Goal: Task Accomplishment & Management: Use online tool/utility

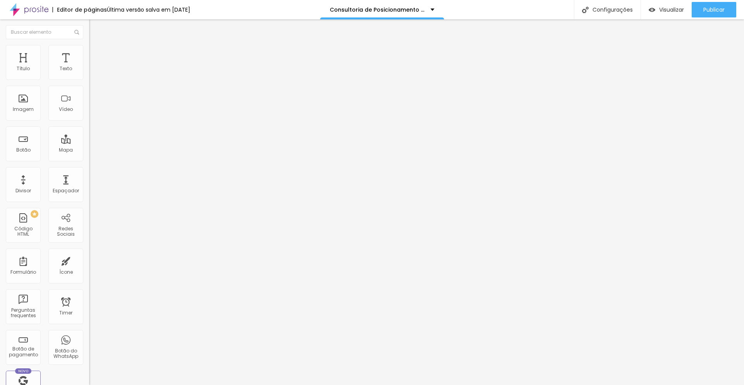
click at [96, 53] on span "Estilo" at bounding box center [102, 50] width 12 height 7
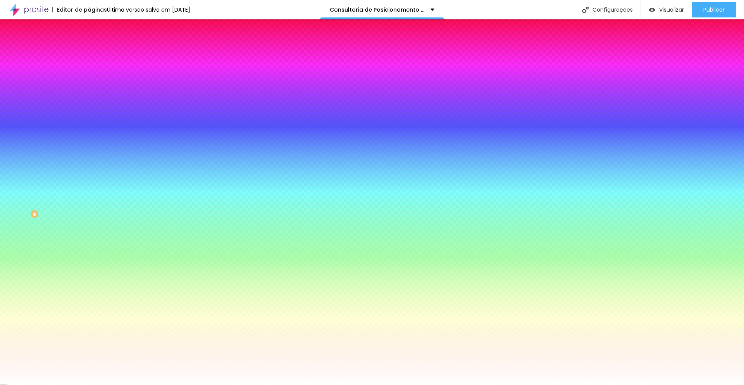
click at [89, 113] on input "#FFFFFF" at bounding box center [135, 109] width 93 height 8
paste input "5F5F2"
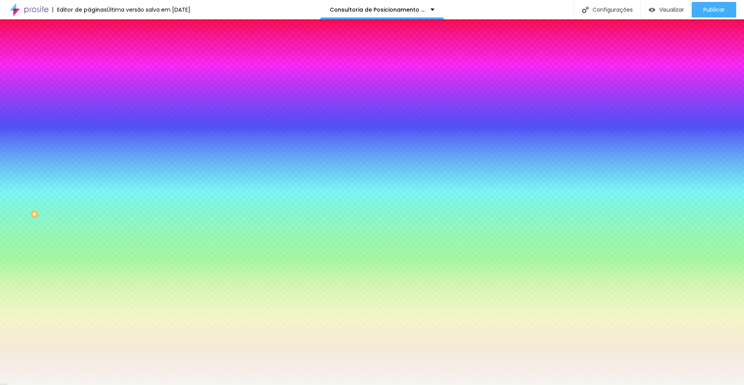
type input "#F5F5F2"
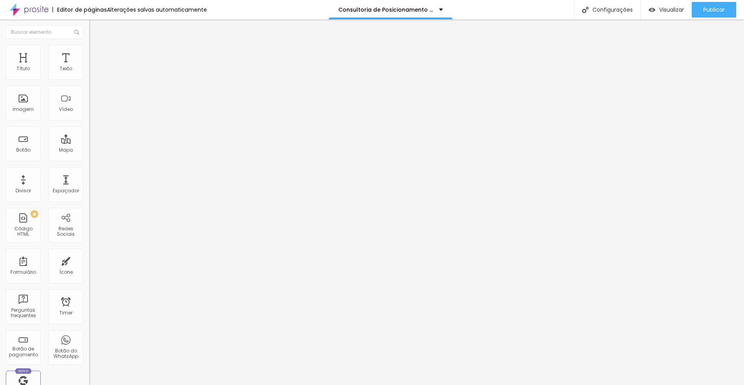
click at [89, 48] on li "Estilo" at bounding box center [133, 49] width 89 height 8
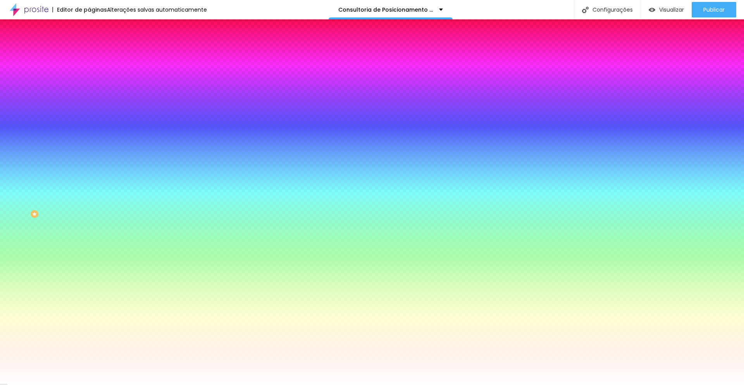
click at [89, 113] on input "#FFFFFF" at bounding box center [135, 109] width 93 height 8
paste input "5F5F2"
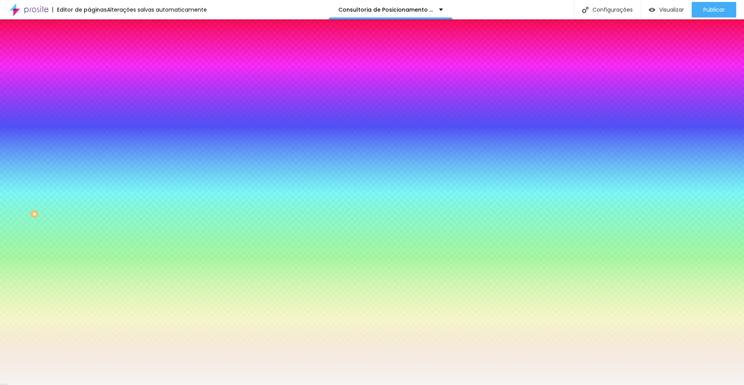
type input "#F5F5F2"
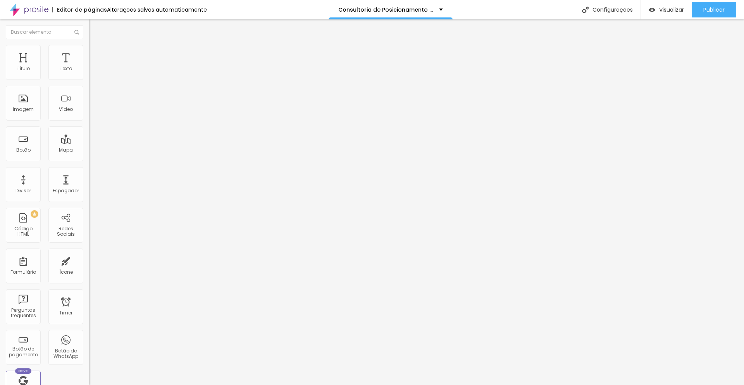
click at [89, 50] on li "Estilo" at bounding box center [133, 49] width 89 height 8
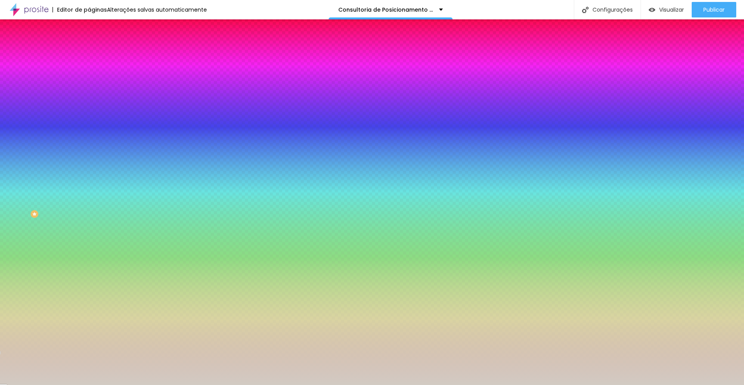
click at [89, 113] on input "#D2CBC3" at bounding box center [135, 109] width 93 height 8
paste input "F5F5F2"
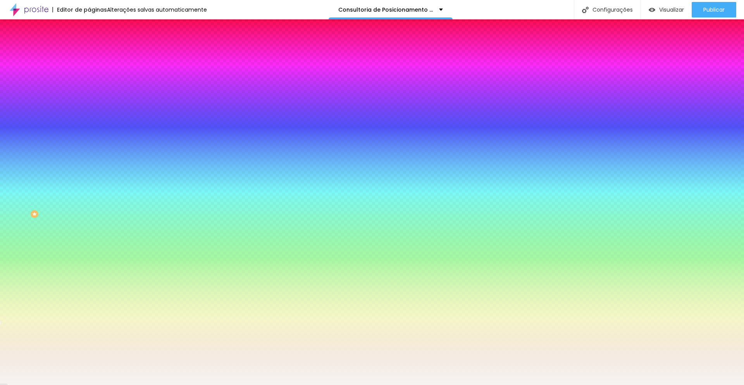
type input "#F5F5F2"
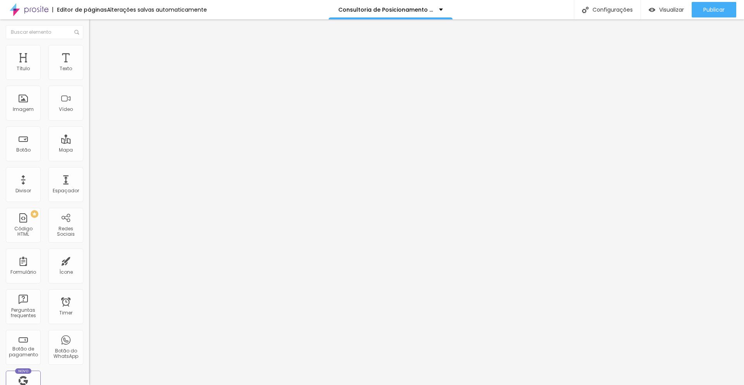
click at [96, 52] on span "Estilo" at bounding box center [102, 50] width 12 height 7
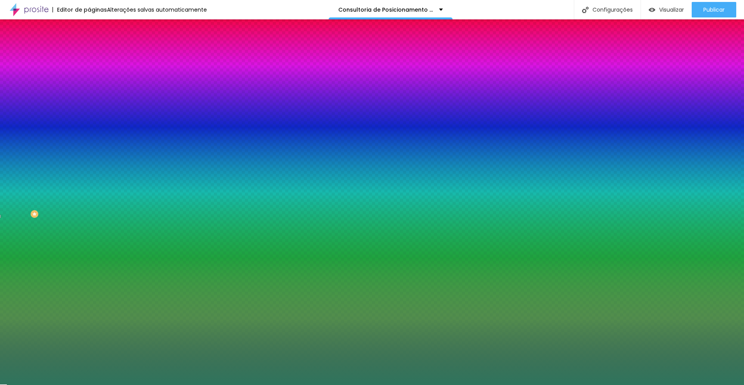
click at [89, 113] on input "#2F755D" at bounding box center [135, 109] width 93 height 8
paste input "F5F5F2"
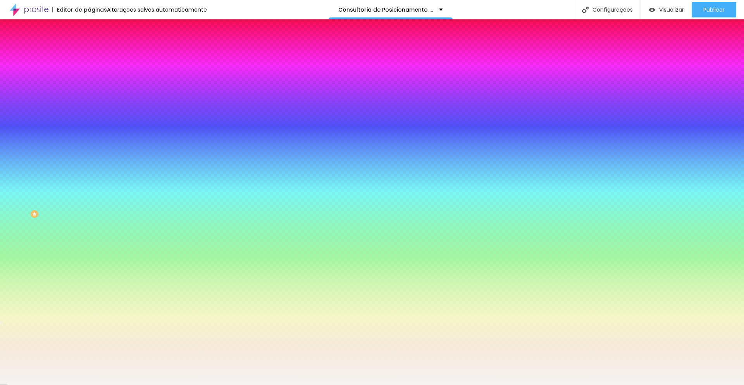
type input "#F5F5F2"
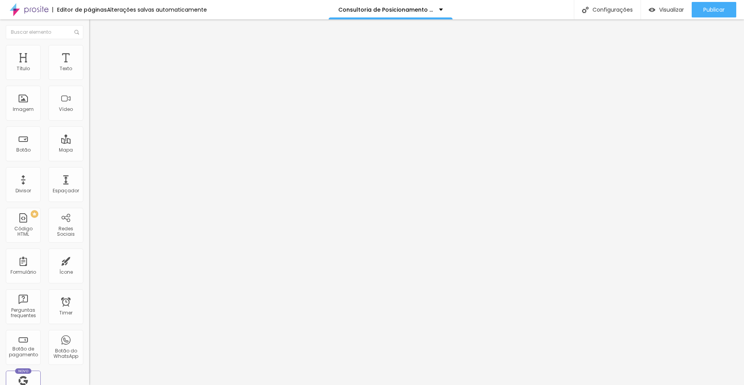
click at [96, 53] on span "Estilo" at bounding box center [102, 50] width 12 height 7
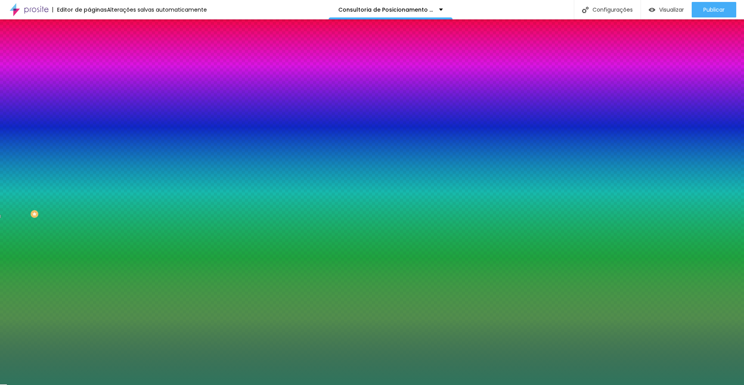
click at [89, 113] on input "#2F755D" at bounding box center [135, 109] width 93 height 8
paste input "F5F5F2"
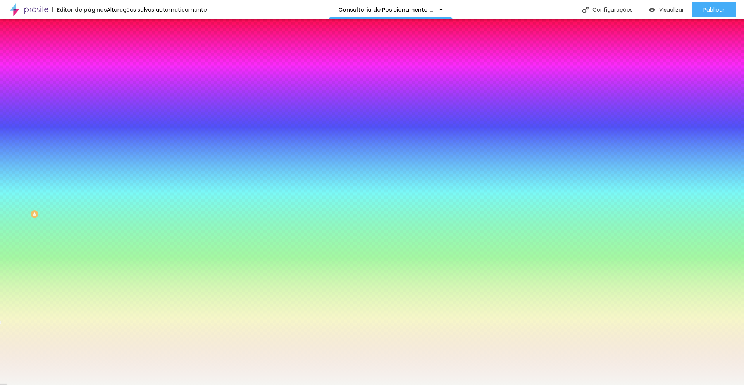
type input "#F5F5F2"
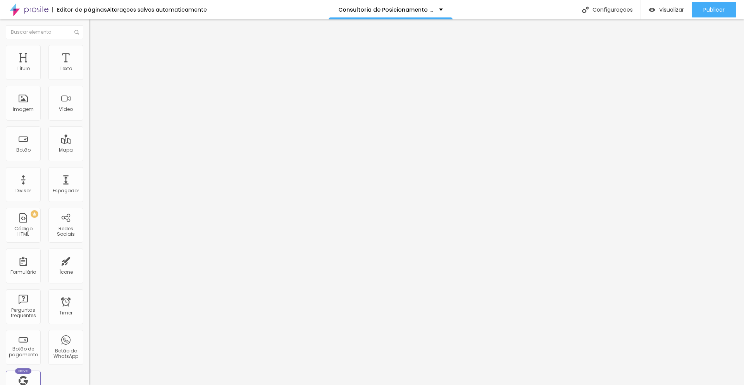
click at [89, 51] on li "Estilo" at bounding box center [133, 49] width 89 height 8
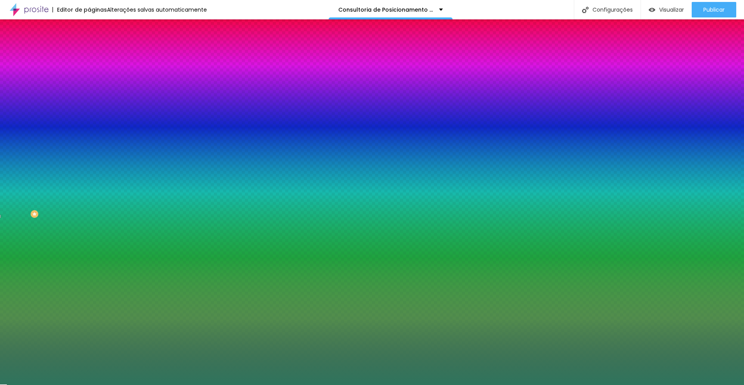
click at [89, 113] on input "#2F755D" at bounding box center [135, 109] width 93 height 8
paste input "F5F5F2"
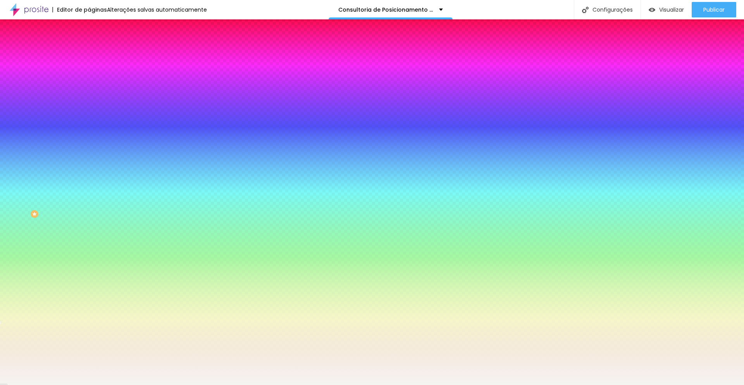
type input "#F5F5F2"
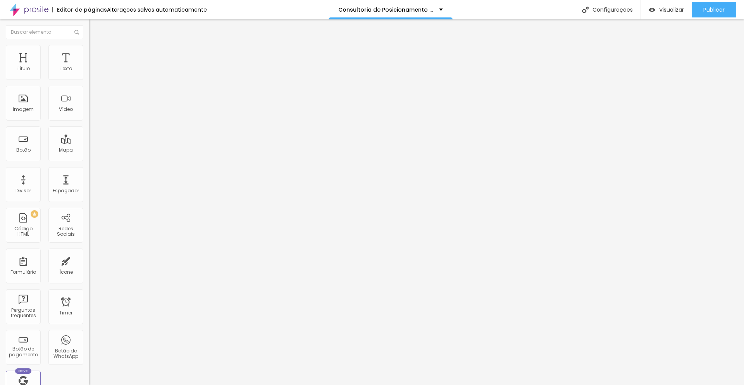
click at [96, 52] on span "Estilo" at bounding box center [102, 50] width 12 height 7
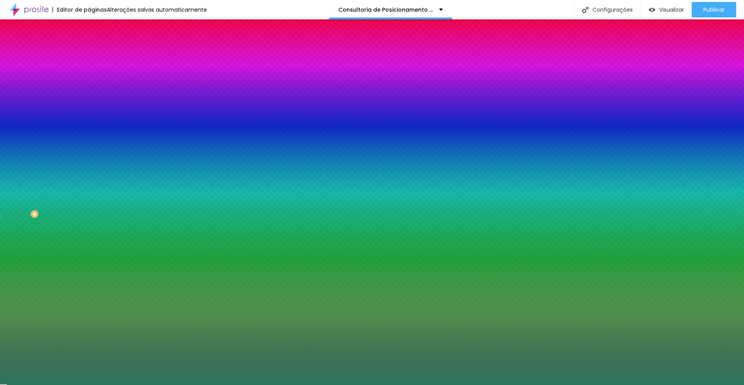
click at [89, 113] on input "#2F755D" at bounding box center [135, 109] width 93 height 8
paste input "F5F5F2"
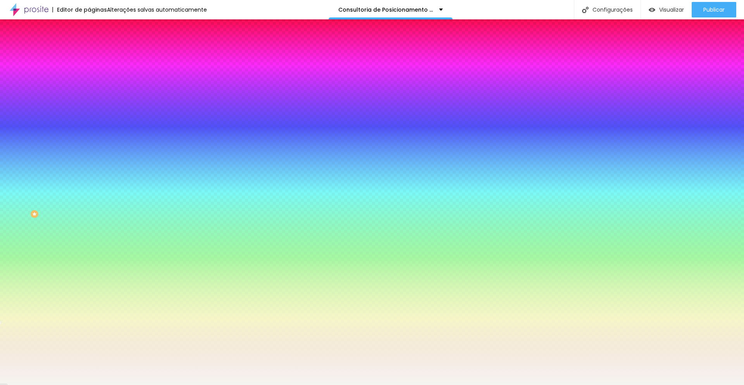
type input "#F5F5F2"
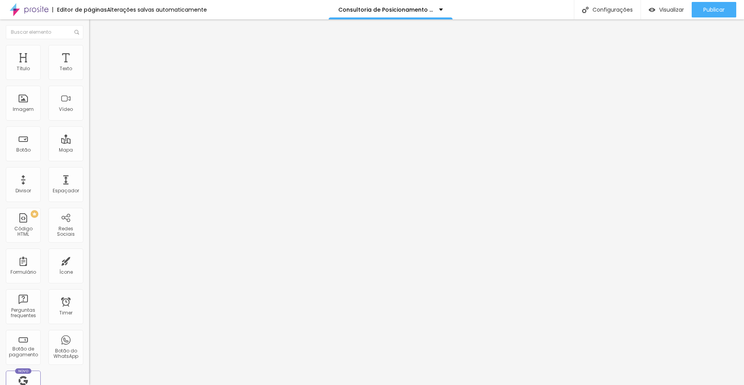
click at [89, 52] on li "Estilo" at bounding box center [133, 49] width 89 height 8
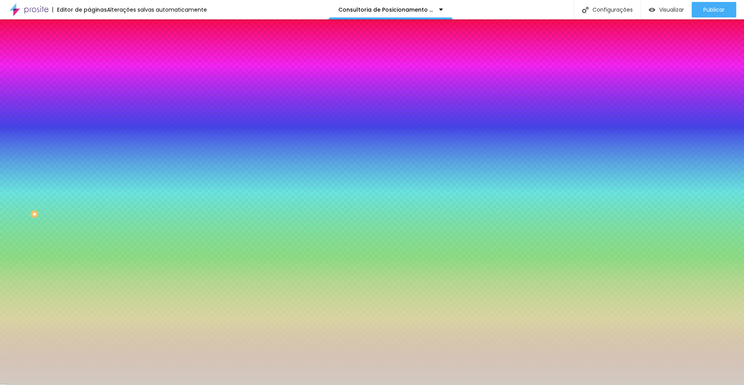
click at [89, 113] on input "#D2CBC3" at bounding box center [135, 109] width 93 height 8
paste input "F5F5F2"
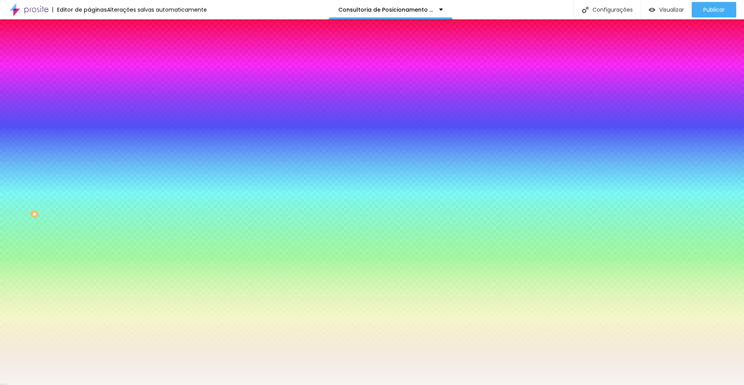
type input "#F5F5F2"
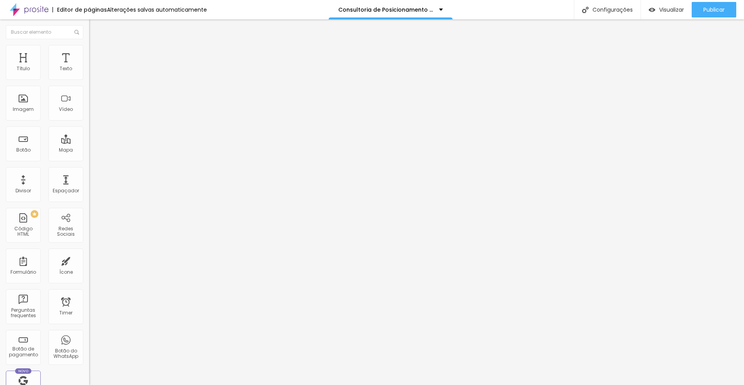
drag, startPoint x: 13, startPoint y: 87, endPoint x: 74, endPoint y: 88, distance: 61.2
click at [89, 73] on input "[PERSON_NAME] análise gratuita" at bounding box center [135, 69] width 93 height 8
type input "QUERO UMA ANÁLISE GRATUITA"
click at [89, 209] on div "Editar Botão Conteúdo Estilo Avançado Texto QUERO UMA ANÁLISE GRATUITA Alinhame…" at bounding box center [133, 201] width 89 height 365
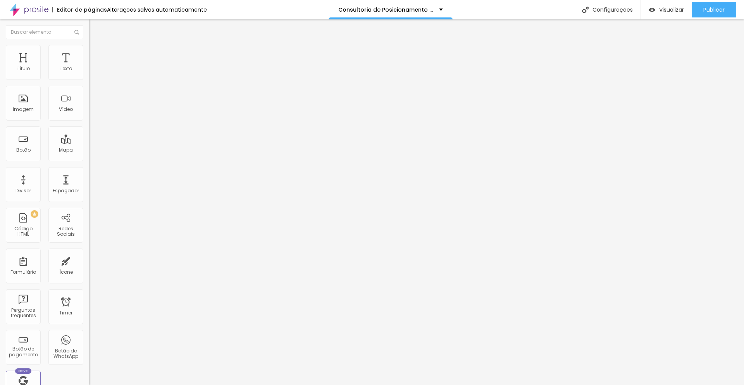
scroll to position [0, 0]
click at [89, 53] on img at bounding box center [92, 56] width 7 height 7
click at [89, 51] on li "Estilo" at bounding box center [133, 49] width 89 height 8
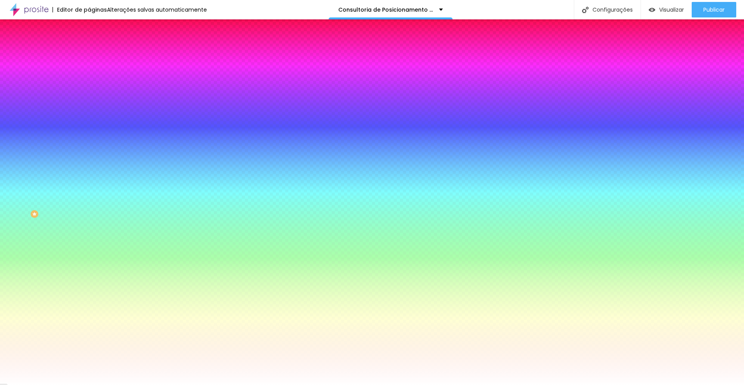
click at [89, 100] on button "button" at bounding box center [94, 99] width 11 height 8
select select "LatoBlack"
type input "15"
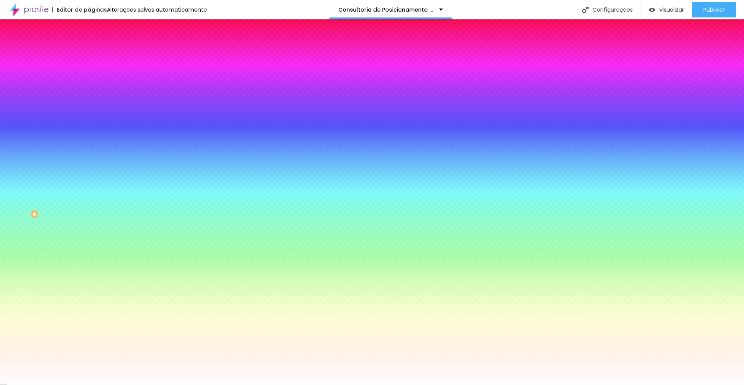
type input "15"
type input "14"
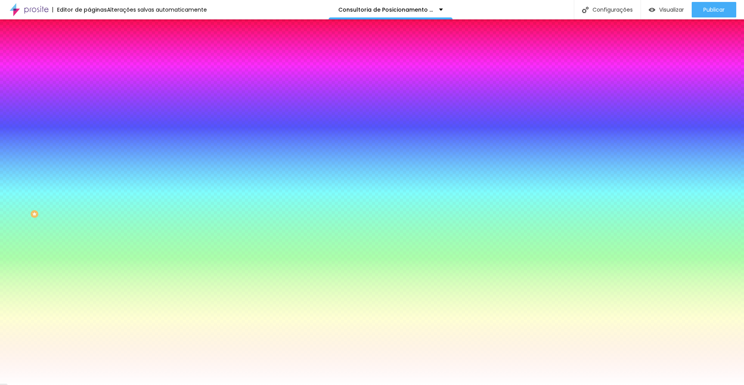
click at [69, 384] on div at bounding box center [372, 385] width 744 height 0
click at [89, 77] on input "#FFFFFF" at bounding box center [135, 78] width 93 height 8
paste input "E98560"
type input "#E98560"
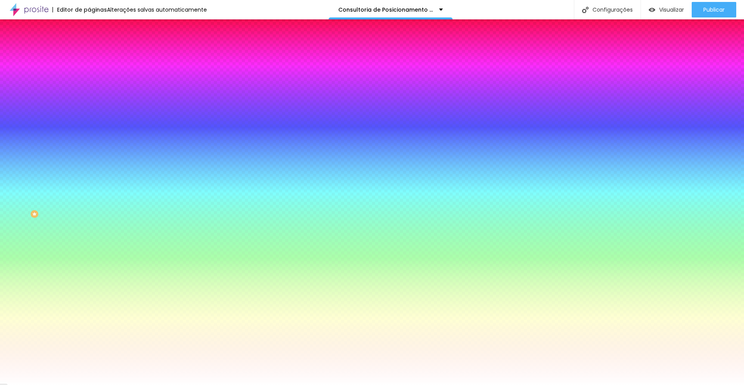
click at [89, 264] on input "#FFFFFF" at bounding box center [135, 268] width 93 height 8
paste input "D2CBC3"
type input "#D2CBC3"
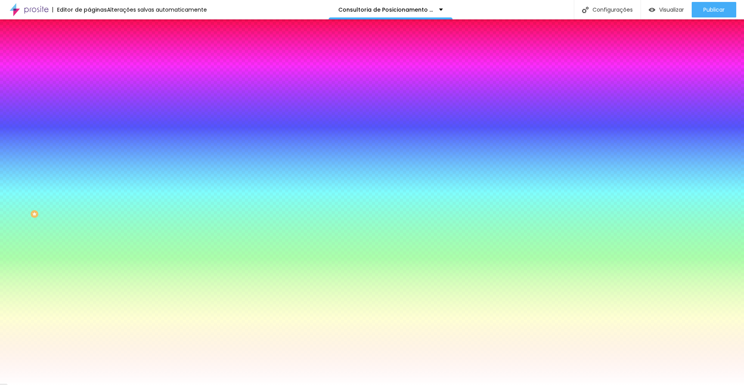
click at [89, 99] on button "button" at bounding box center [94, 99] width 11 height 8
paste input "1C2B3A"
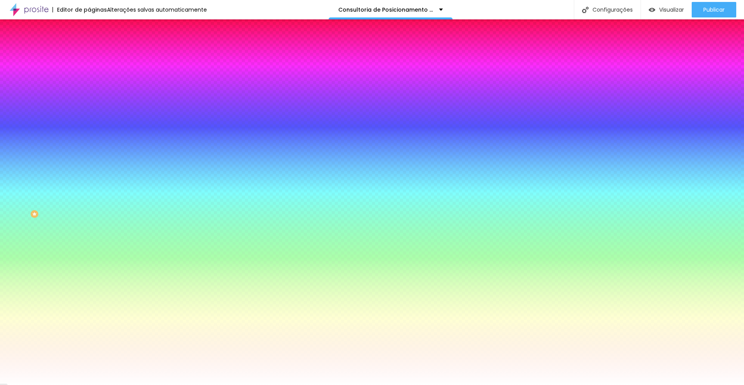
type input "#1C2B3A"
click at [169, 384] on div at bounding box center [372, 385] width 744 height 0
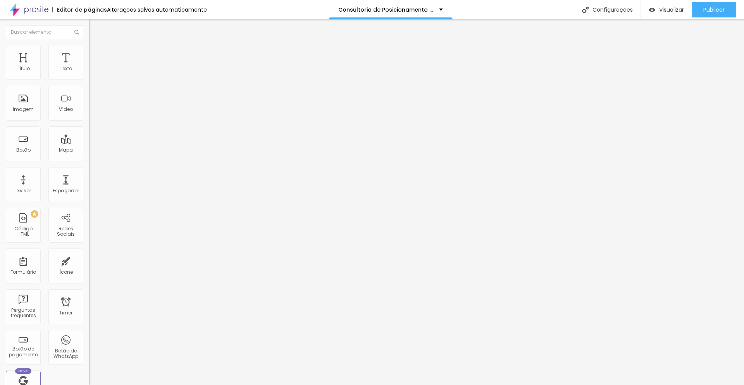
click at [89, 46] on img at bounding box center [92, 48] width 7 height 7
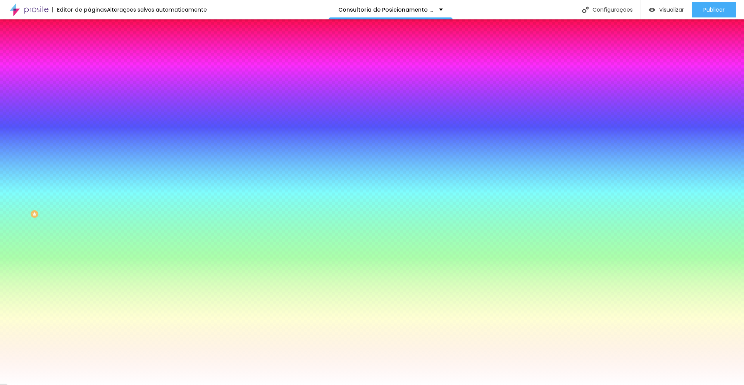
click at [89, 78] on input "#FFFFFF" at bounding box center [135, 78] width 93 height 8
paste input "E98560"
type input "#E98560"
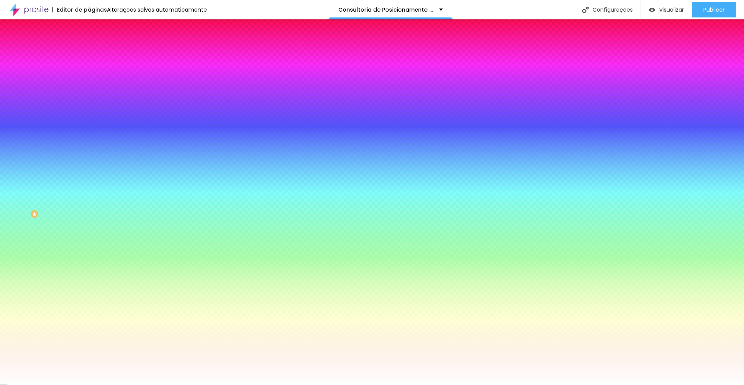
click at [89, 264] on input "#FFFFFF" at bounding box center [135, 268] width 93 height 8
paste input "D2CBC3"
type input "#D2CBC3"
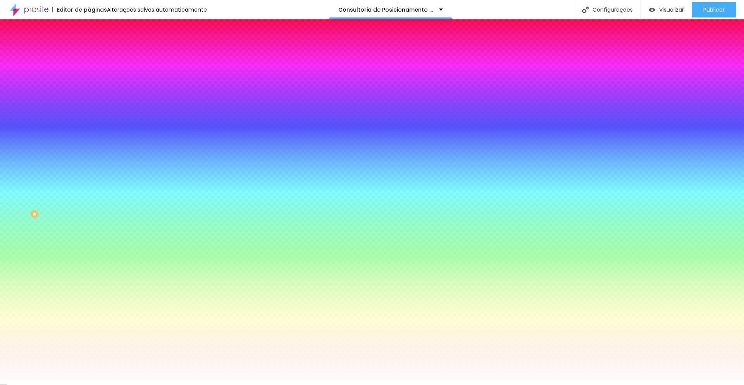
click at [93, 97] on icon "button" at bounding box center [94, 98] width 3 height 3
select select "LatoBlack"
type input "15"
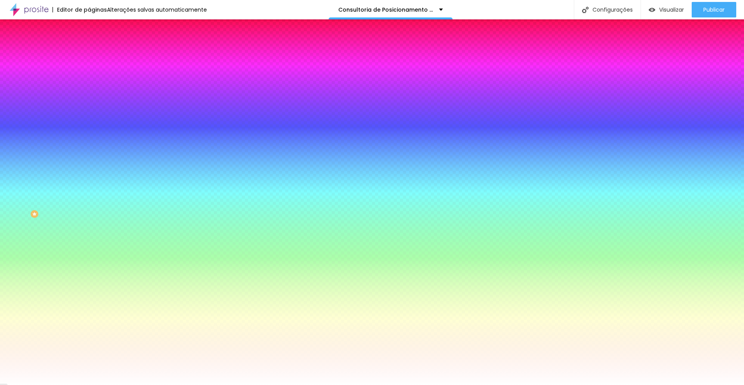
type input "15"
click at [144, 384] on div at bounding box center [372, 385] width 744 height 0
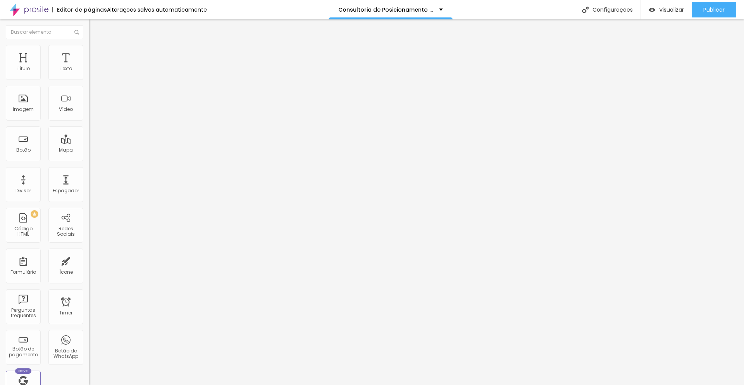
click at [89, 53] on img at bounding box center [92, 56] width 7 height 7
type input "39"
type input "34"
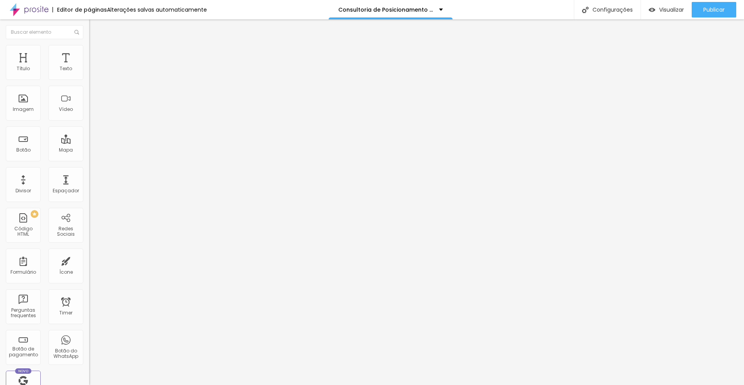
type input "23"
type input "13"
type input "2"
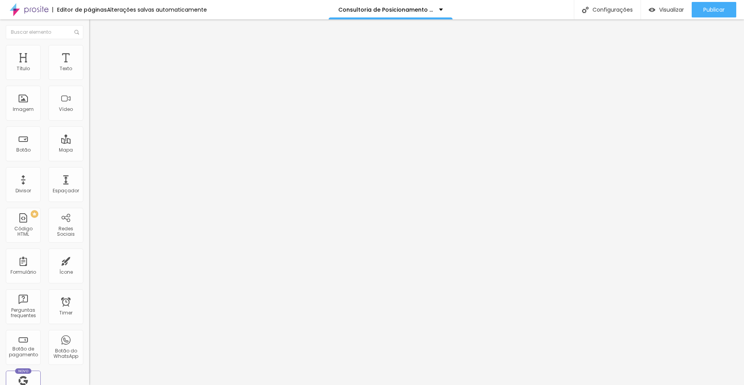
type input "2"
type input "0"
drag, startPoint x: 21, startPoint y: 92, endPoint x: 10, endPoint y: 91, distance: 10.5
type input "0"
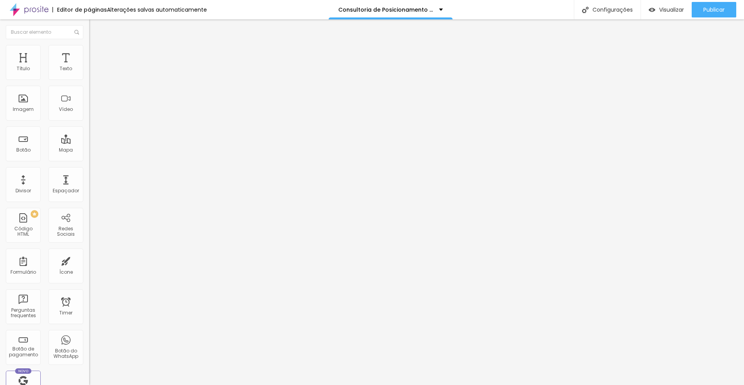
click at [89, 260] on input "range" at bounding box center [114, 263] width 50 height 6
click at [89, 53] on li "Avançado" at bounding box center [133, 57] width 89 height 8
type input "65"
type input "60"
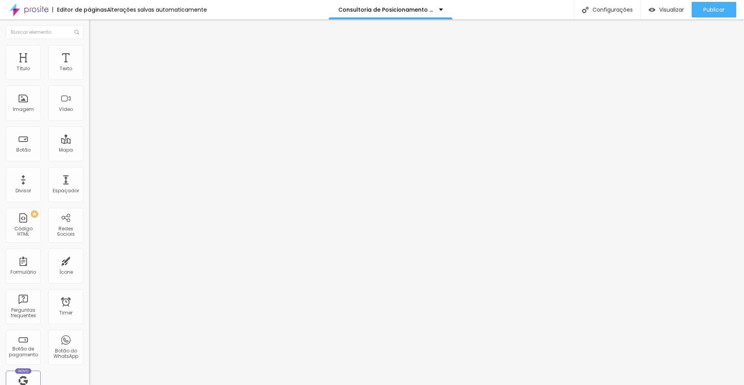
type input "60"
type input "50"
type input "34"
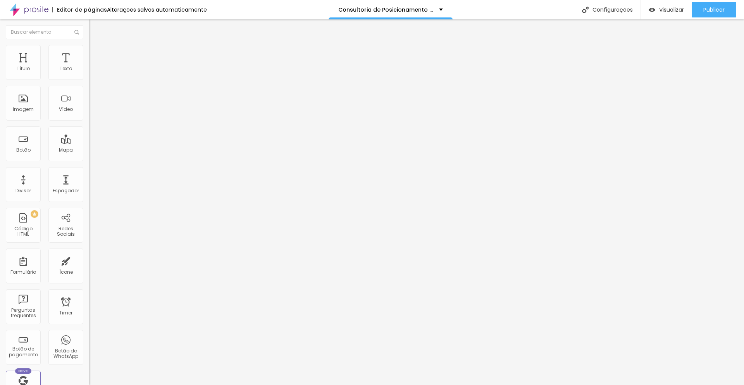
type input "18"
type input "13"
type input "0"
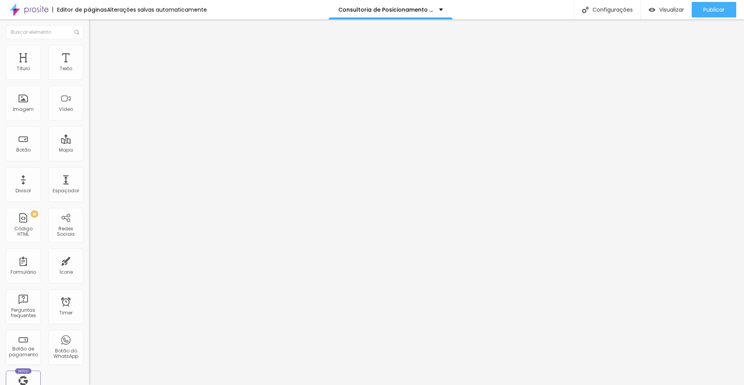
type input "0"
drag, startPoint x: 22, startPoint y: 92, endPoint x: 7, endPoint y: 93, distance: 15.5
type input "0"
click at [89, 260] on input "range" at bounding box center [114, 263] width 50 height 6
click at [89, 51] on li "Estilo" at bounding box center [133, 49] width 89 height 8
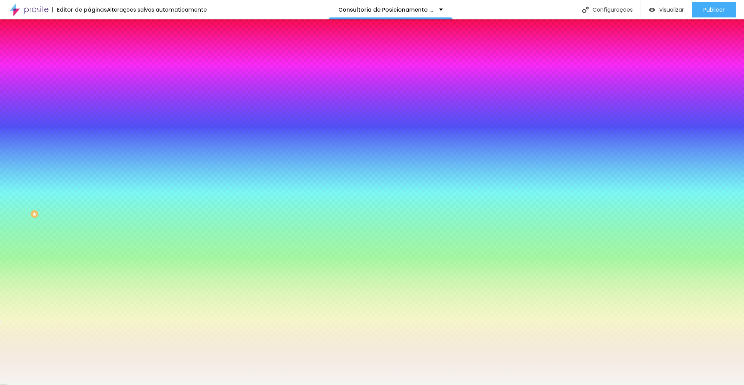
click at [89, 53] on li "Avançado" at bounding box center [133, 57] width 89 height 8
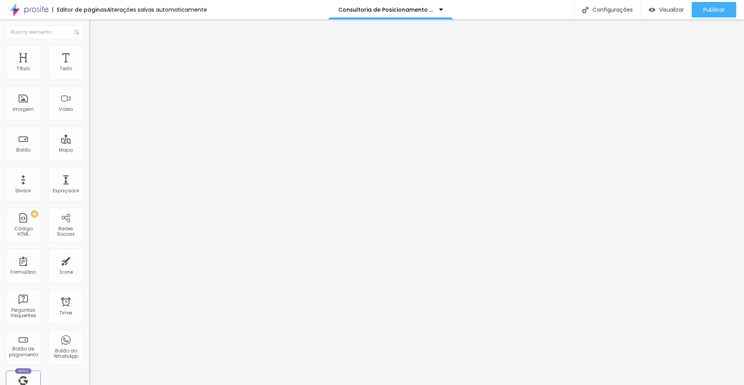
type input "18"
type input "13"
type input "0"
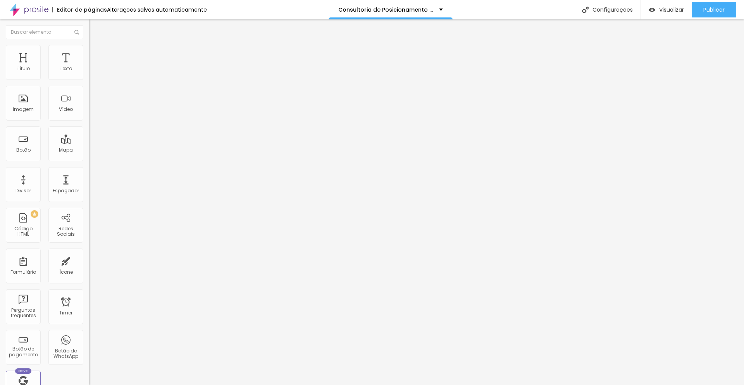
type input "0"
drag, startPoint x: 17, startPoint y: 93, endPoint x: 0, endPoint y: 93, distance: 17.1
type input "0"
click at [89, 260] on input "range" at bounding box center [114, 263] width 50 height 6
click at [96, 53] on span "Estilo" at bounding box center [102, 50] width 12 height 7
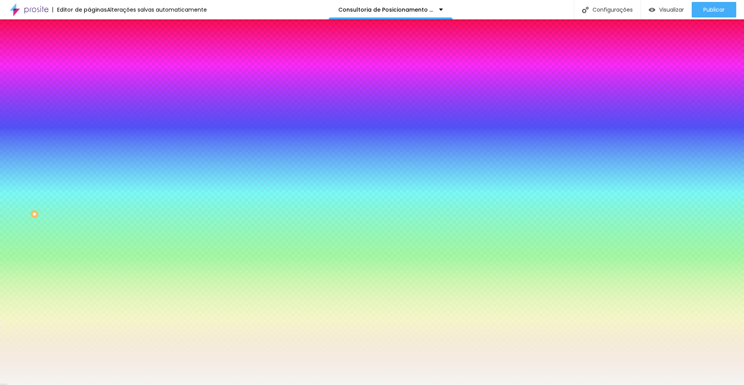
click at [96, 55] on span "Avançado" at bounding box center [109, 58] width 26 height 7
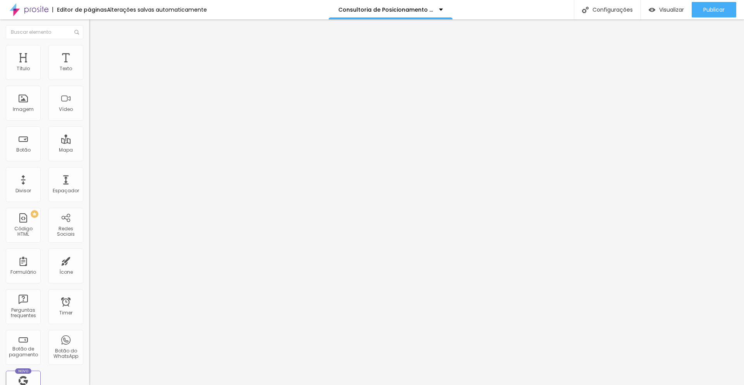
type input "18"
type input "0"
drag, startPoint x: 15, startPoint y: 93, endPoint x: 7, endPoint y: 92, distance: 8.2
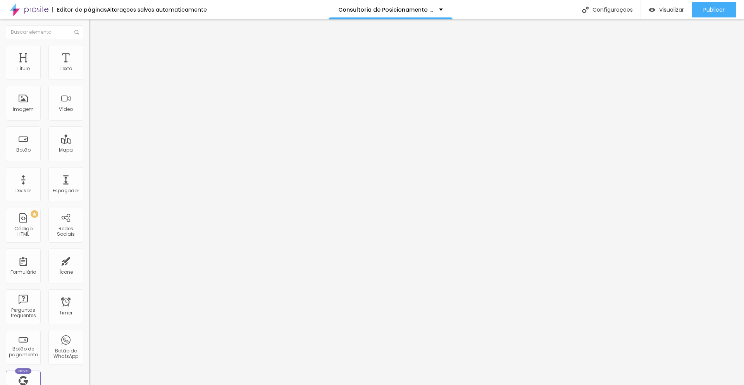
type input "0"
click at [89, 260] on input "range" at bounding box center [114, 263] width 50 height 6
click at [96, 53] on span "Estilo" at bounding box center [102, 50] width 12 height 7
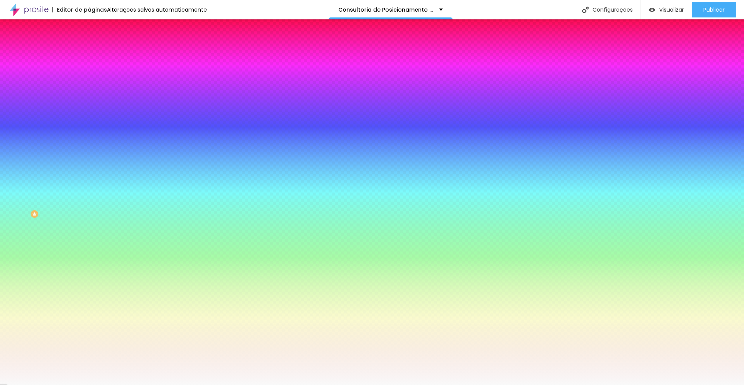
click at [89, 76] on input "#F9F9F9" at bounding box center [135, 78] width 93 height 8
paste input "D2CBC3"
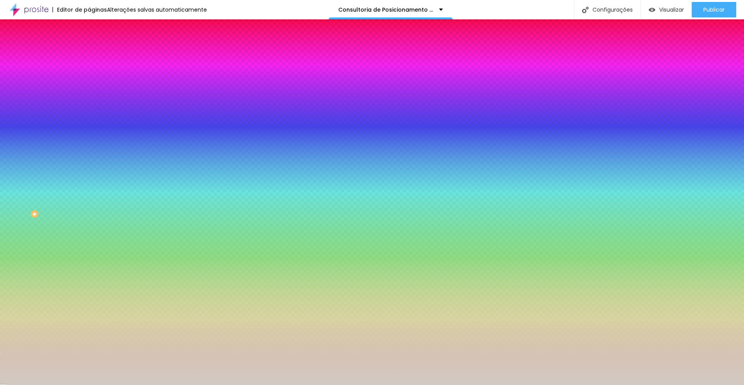
type input "#D2CBC3"
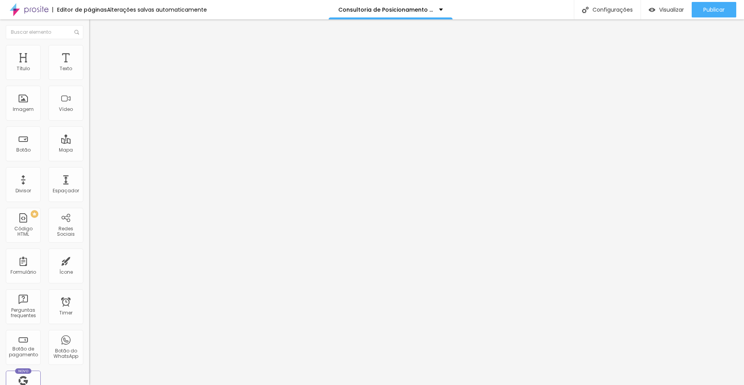
click at [89, 50] on img at bounding box center [92, 48] width 7 height 7
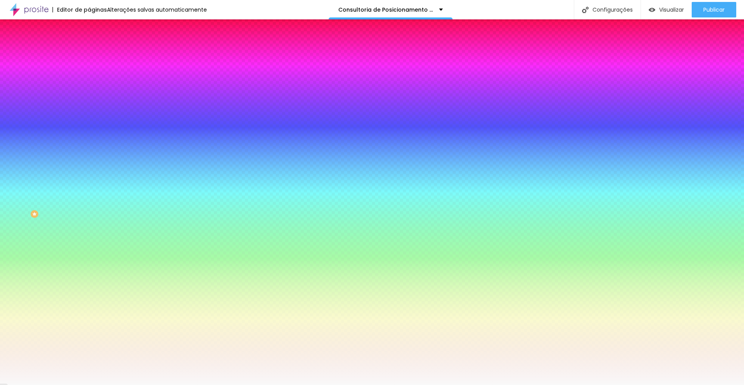
click at [89, 76] on input "#F9F9F9" at bounding box center [135, 78] width 93 height 8
paste input "D2CBC3"
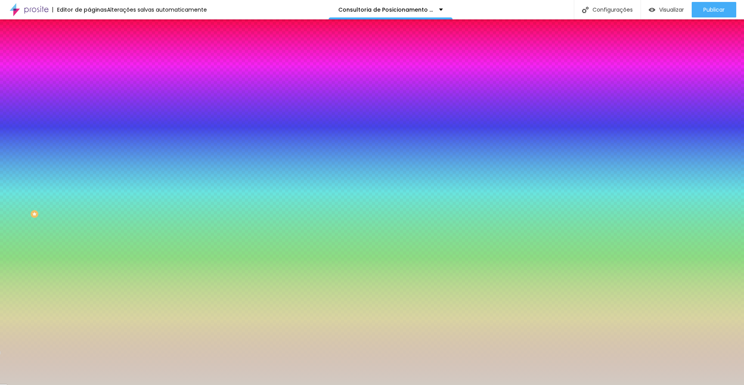
type input "#D2CBC3"
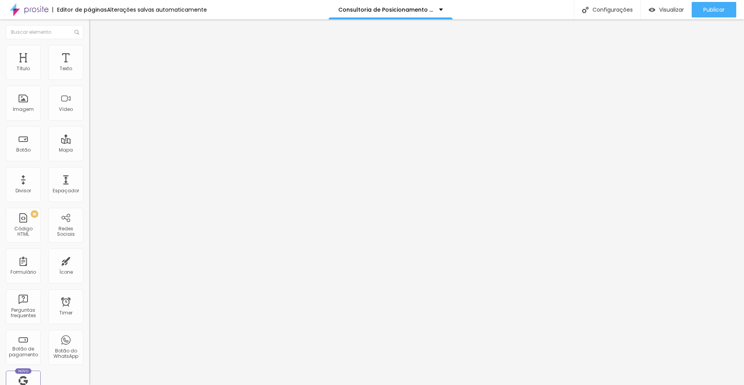
click at [96, 53] on span "Estilo" at bounding box center [102, 50] width 12 height 7
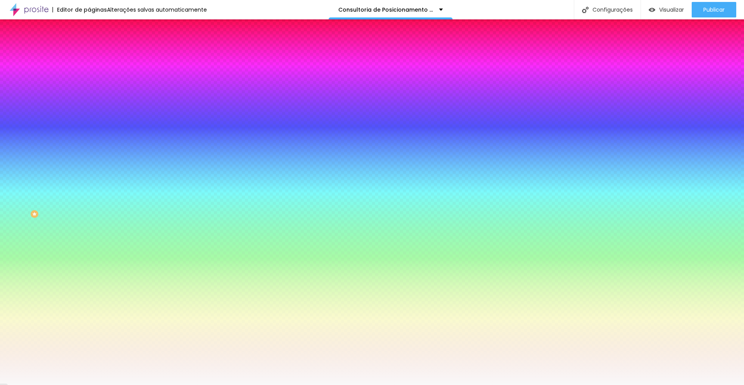
click at [89, 76] on input "#F9F9F9" at bounding box center [135, 78] width 93 height 8
paste input "D2CBC3"
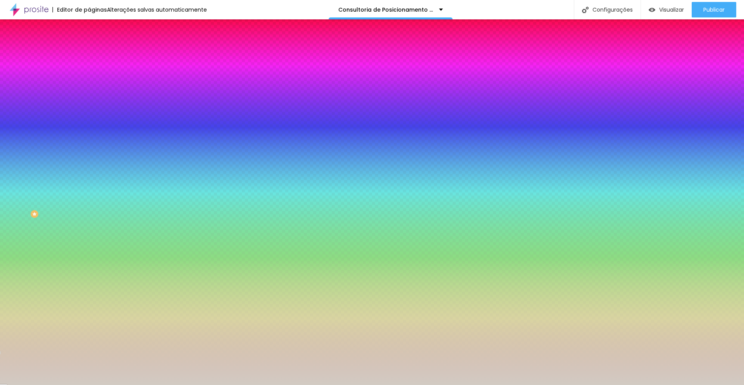
type input "#D2CBC3"
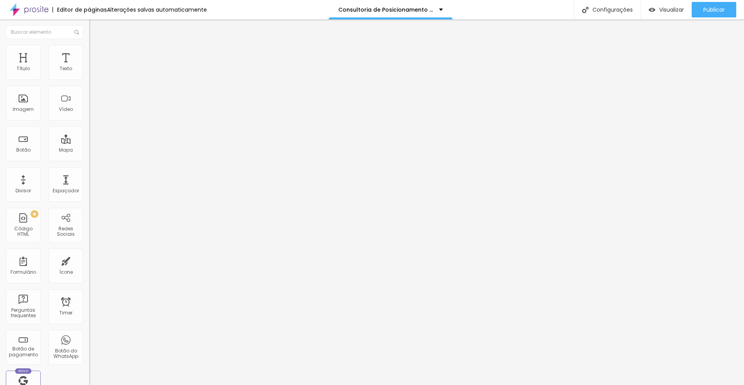
click at [89, 48] on img at bounding box center [92, 48] width 7 height 7
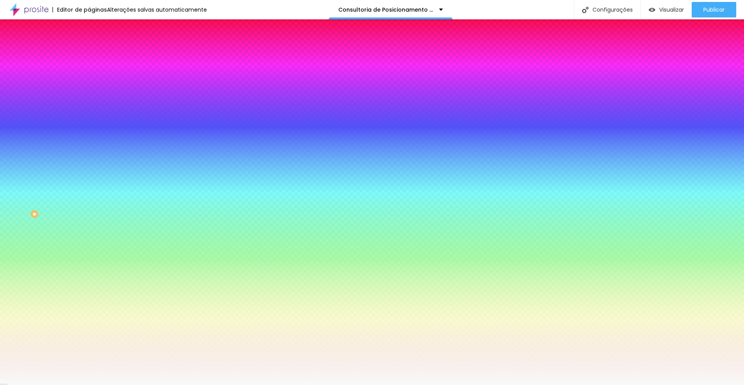
click at [89, 79] on input "#F9F9F9" at bounding box center [135, 78] width 93 height 8
paste input "D2CBC3"
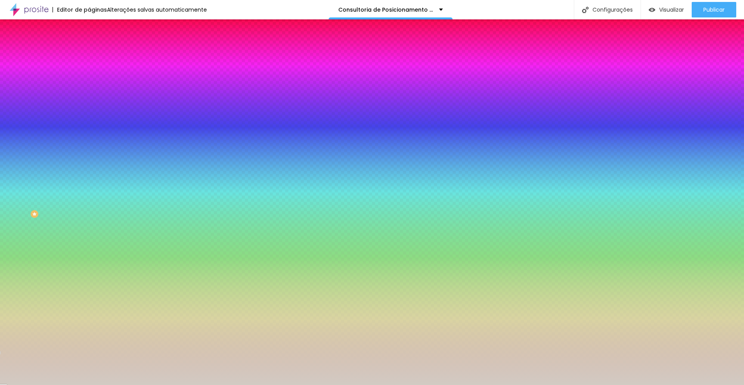
type input "#D2CBC3"
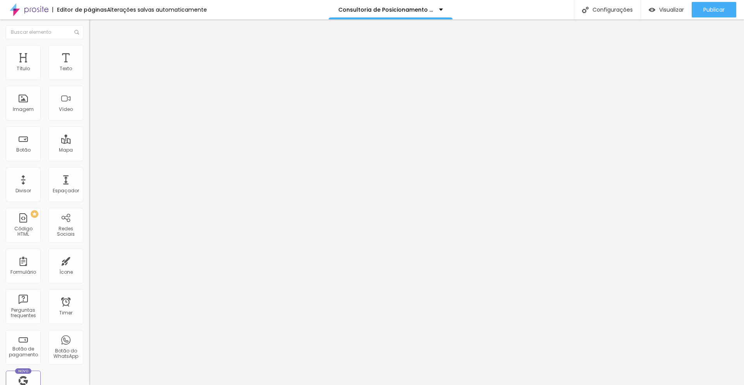
click at [96, 53] on span "Estilo" at bounding box center [102, 50] width 12 height 7
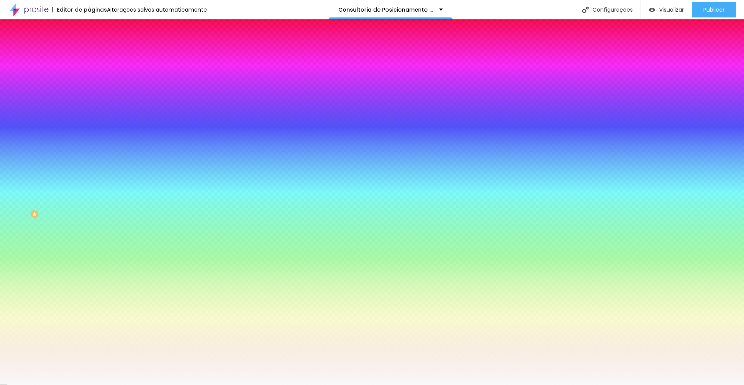
click at [89, 74] on input "#F9F9F9" at bounding box center [135, 78] width 93 height 8
paste input "D2CBC3"
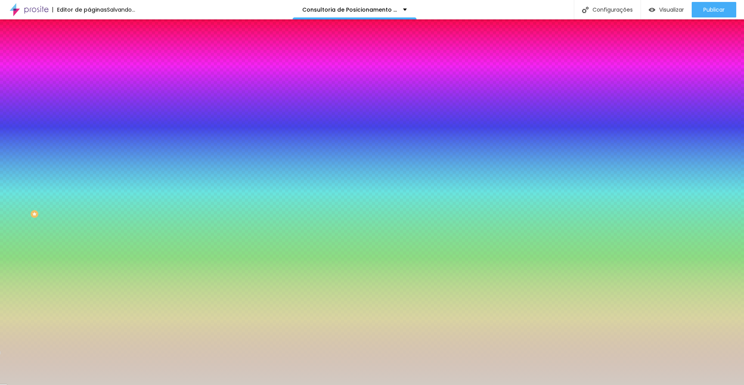
type input "#D2CBC3"
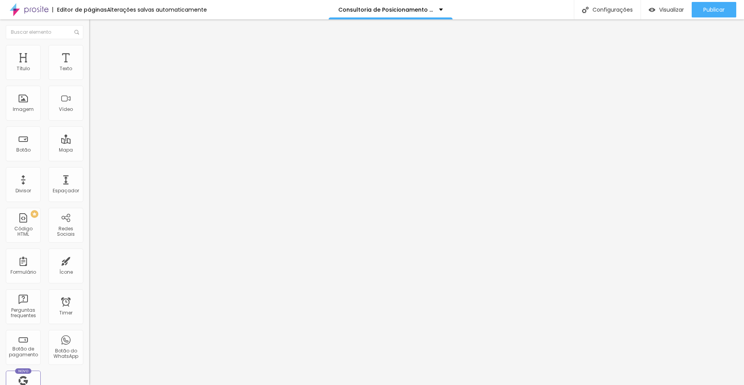
click at [89, 51] on li "Estilo" at bounding box center [133, 49] width 89 height 8
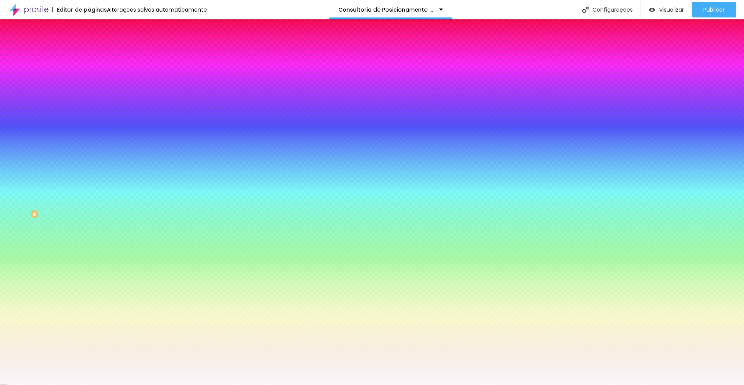
click at [89, 75] on input "#F9F9F9" at bounding box center [135, 78] width 93 height 8
paste input "D2CBC3"
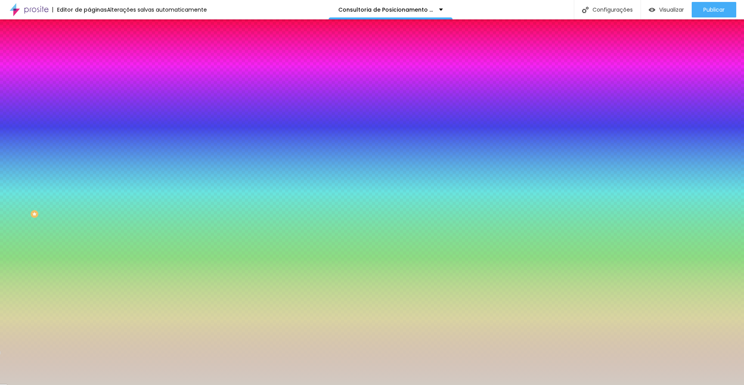
type input "#D2CBC3"
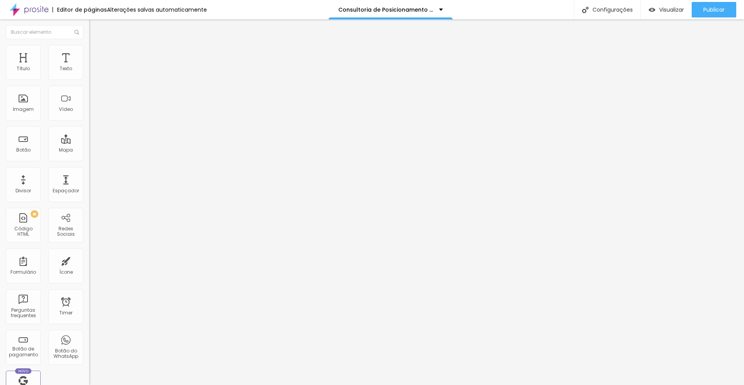
click at [89, 51] on li "Estilo" at bounding box center [133, 49] width 89 height 8
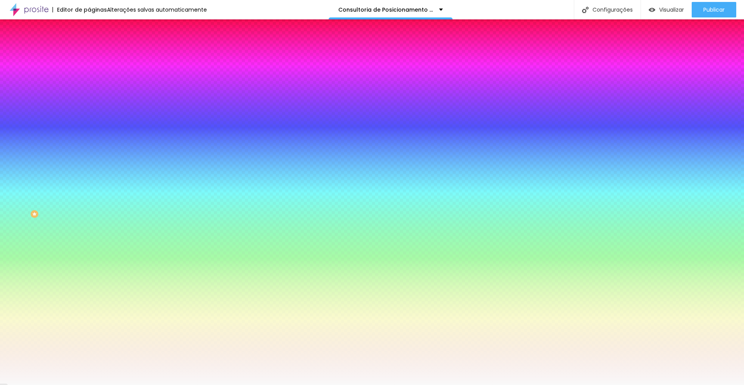
click at [89, 78] on input "#F9F9F9" at bounding box center [135, 78] width 93 height 8
paste input "D2CBC3"
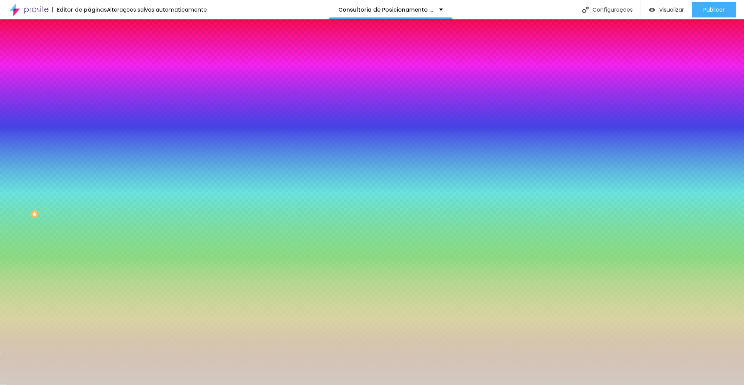
type input "#D2CBC3"
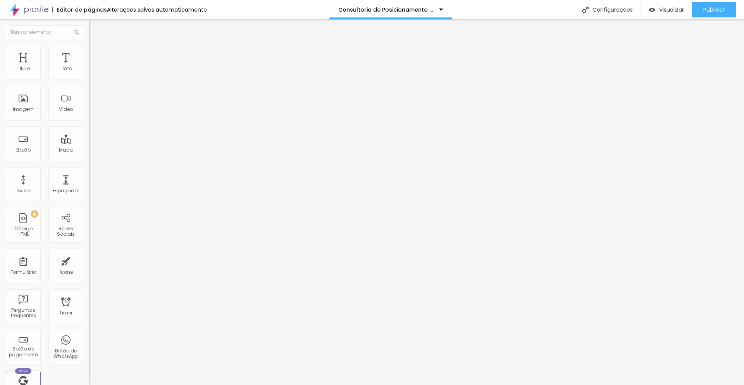
click at [89, 50] on li "Estilo" at bounding box center [133, 49] width 89 height 8
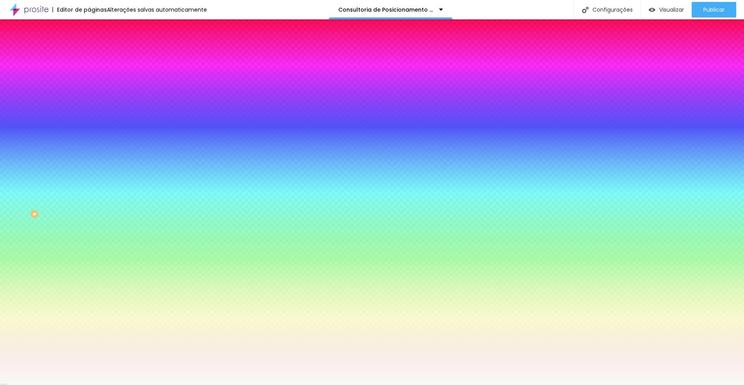
click at [89, 79] on input "#F9F9F9" at bounding box center [135, 78] width 93 height 8
paste input "D2CBC3"
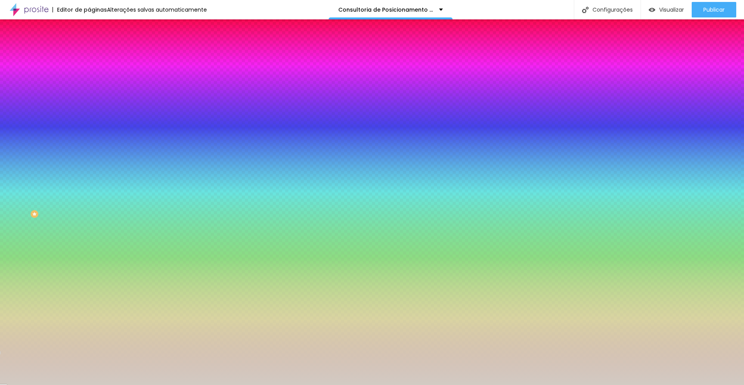
type input "#D2CBC3"
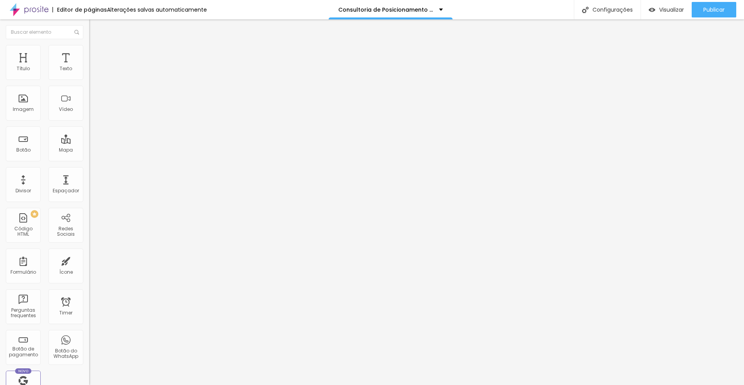
click at [89, 50] on img at bounding box center [92, 48] width 7 height 7
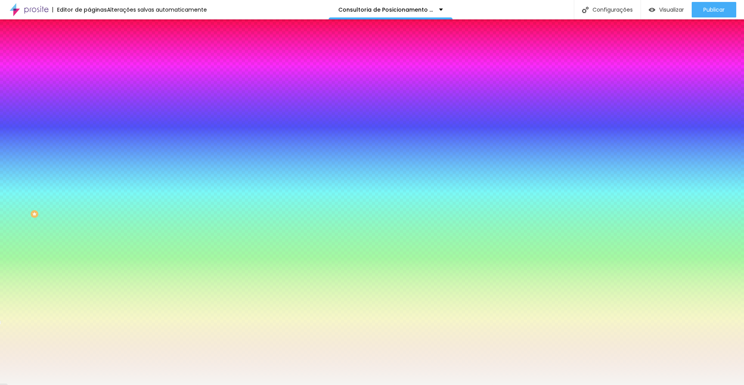
click at [96, 55] on span "Avançado" at bounding box center [109, 58] width 26 height 7
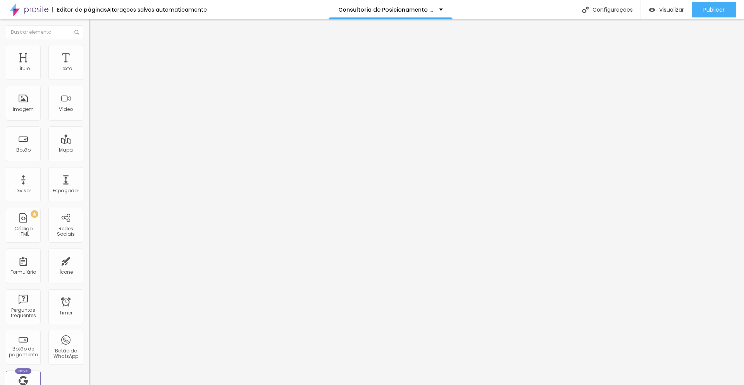
type input "15"
type input "10"
type input "15"
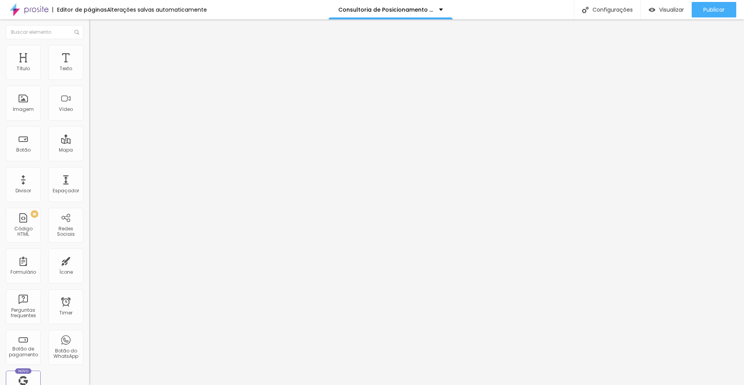
type input "15"
type input "20"
type input "25"
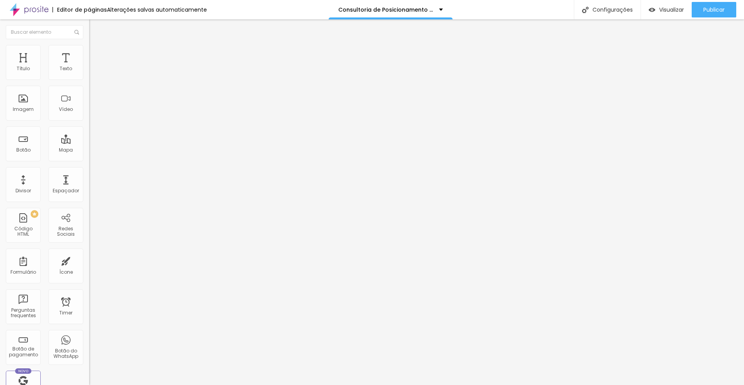
type input "30"
type input "25"
type input "20"
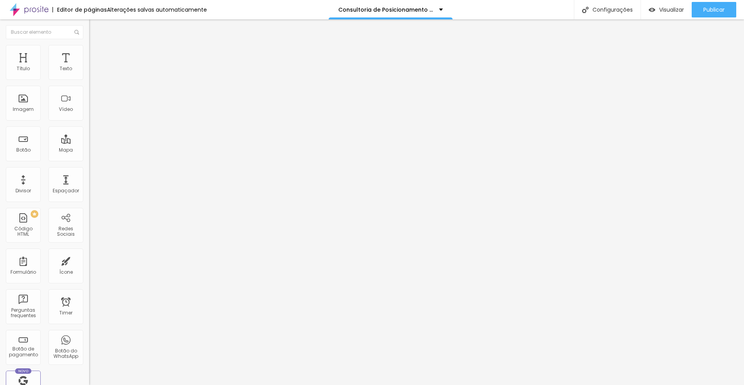
type input "20"
click at [89, 150] on input "range" at bounding box center [114, 153] width 50 height 6
click at [704, 12] on span "Publicar" at bounding box center [713, 10] width 21 height 6
click at [89, 49] on li "Estilo" at bounding box center [133, 49] width 89 height 8
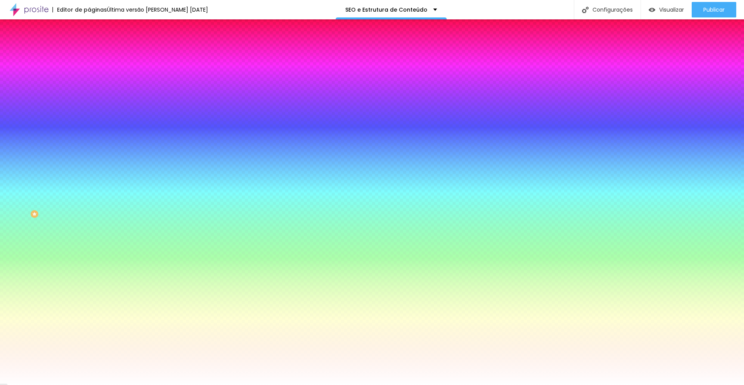
click at [89, 113] on input "#FFFFFF" at bounding box center [135, 109] width 93 height 8
paste input "5F5F2"
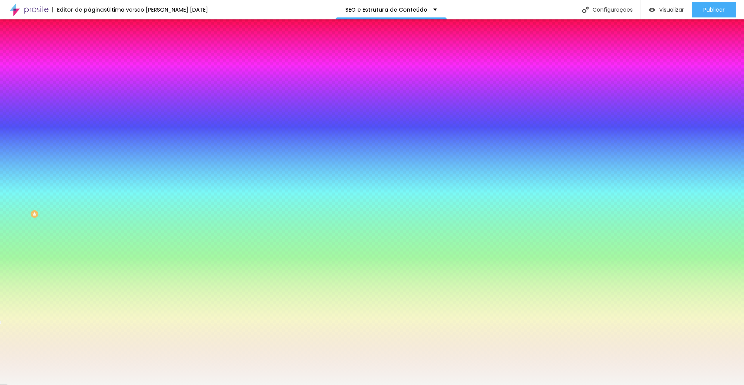
type input "#F5F5F2"
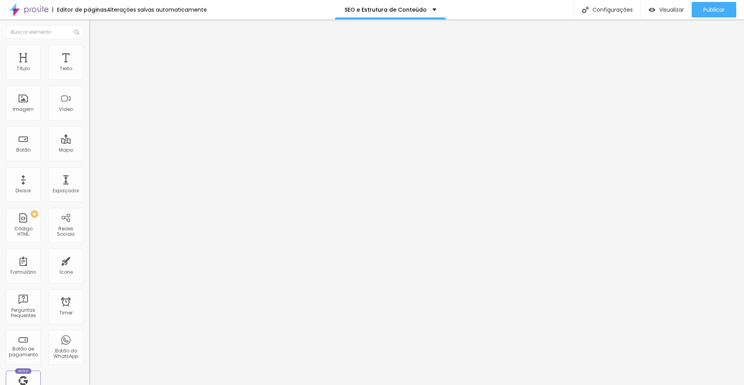
click at [89, 45] on img at bounding box center [92, 48] width 7 height 7
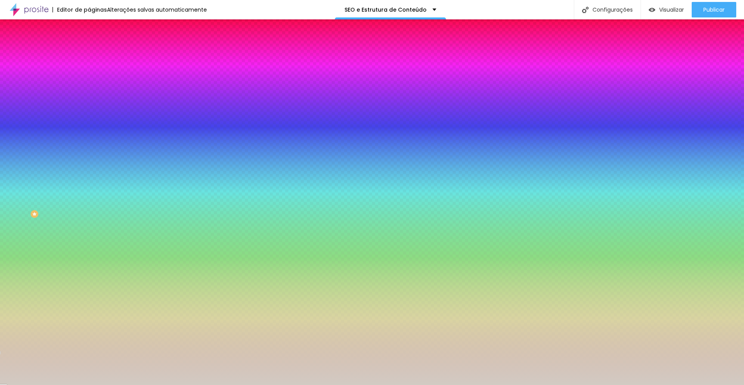
click at [89, 113] on input "#D2CBC3" at bounding box center [135, 109] width 93 height 8
paste input "F5F5F2"
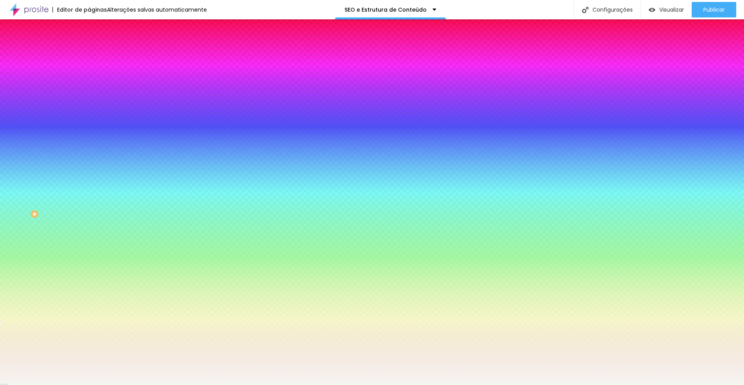
type input "#F5F5F2"
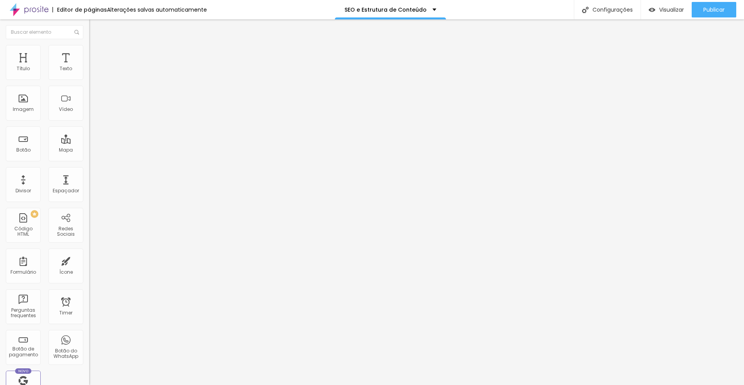
click at [96, 53] on span "Estilo" at bounding box center [102, 50] width 12 height 7
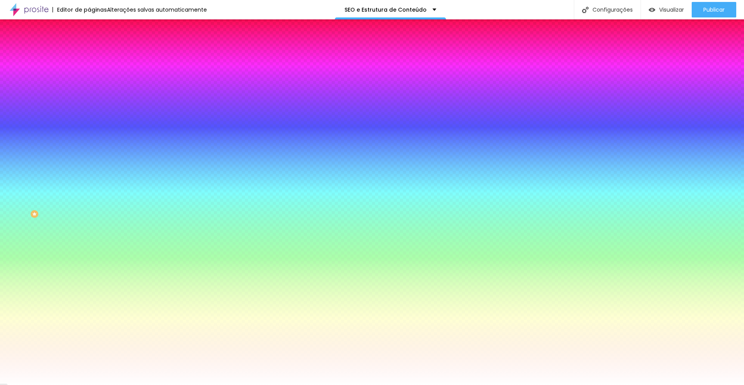
click at [89, 79] on input "#FFFFFF" at bounding box center [135, 78] width 93 height 8
paste input "E98560"
type input "#E98560"
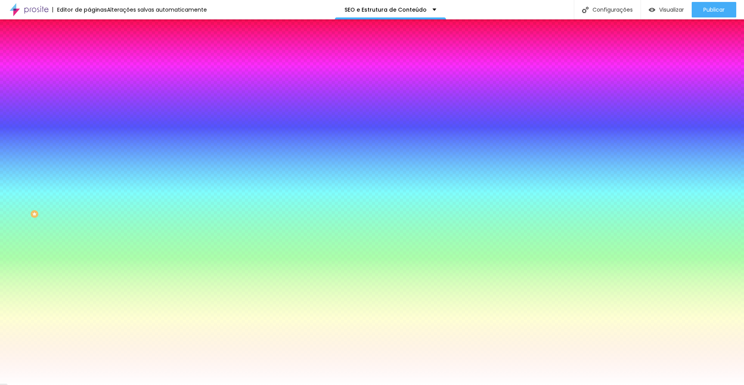
click at [89, 264] on input "#FFFFFF" at bounding box center [135, 268] width 93 height 8
paste input "D2CBC3"
type input "#D2CBC3"
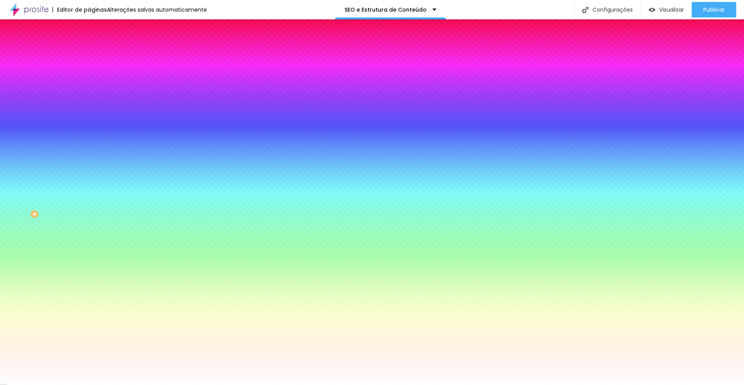
click at [93, 97] on icon "button" at bounding box center [94, 98] width 3 height 3
type input "15"
type input "14"
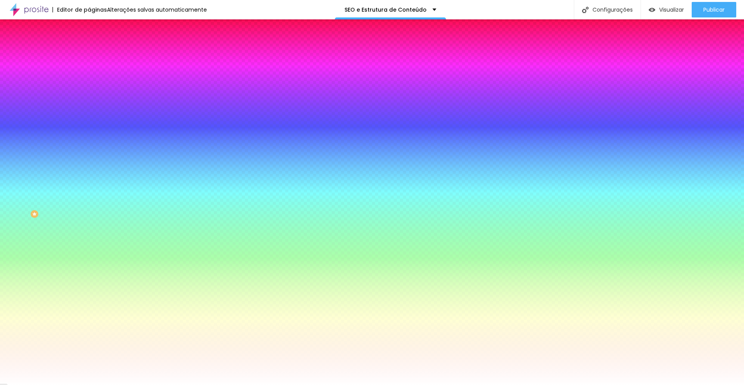
type input "15"
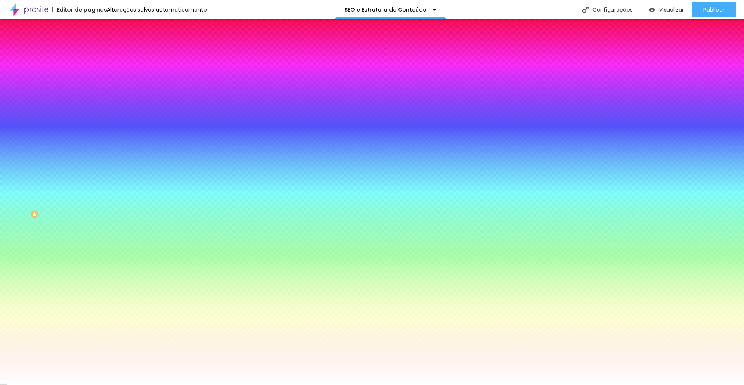
select select "LatoBlack"
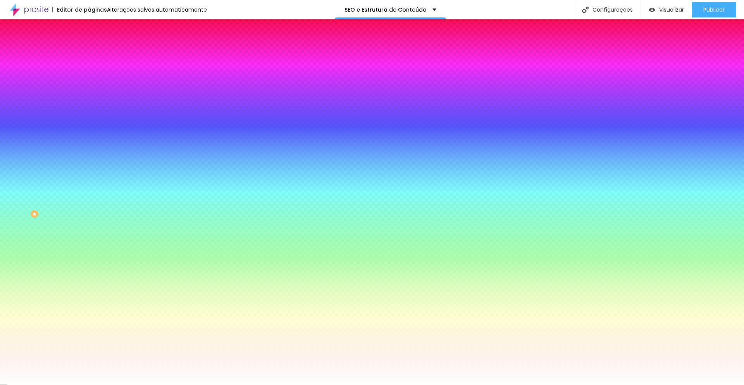
paste input "1C2B3A"
type input "#1C2B3A"
click at [133, 384] on div at bounding box center [372, 385] width 744 height 0
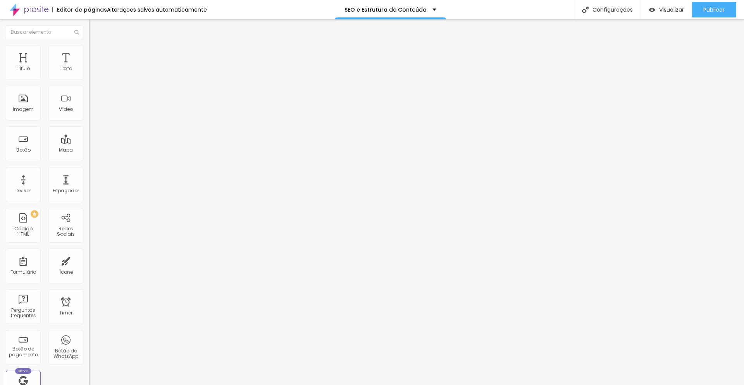
click at [96, 53] on span "Estilo" at bounding box center [102, 50] width 12 height 7
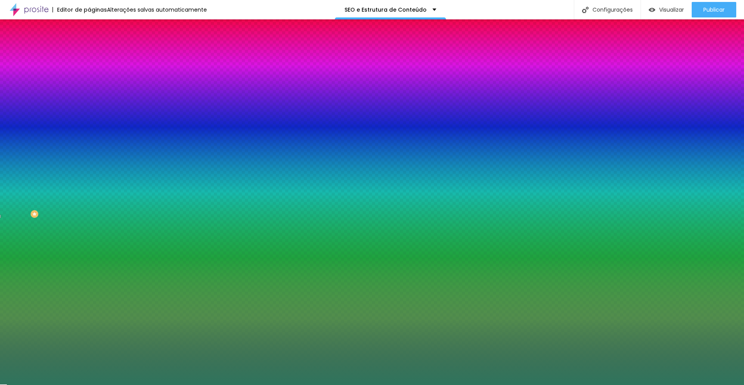
click at [89, 113] on input "#2F755D" at bounding box center [135, 109] width 93 height 8
paste input "F5F5F2"
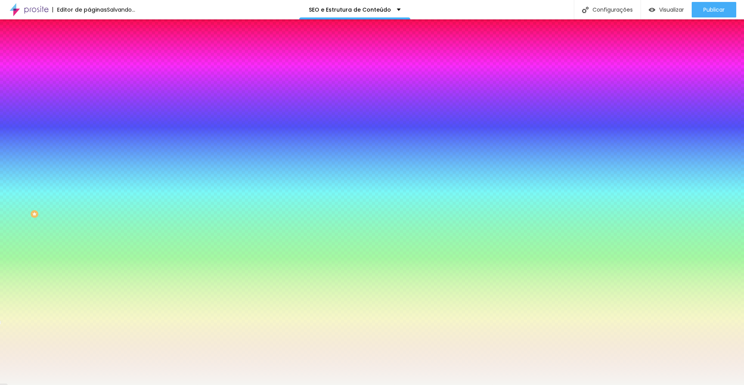
type input "#F5F5F2"
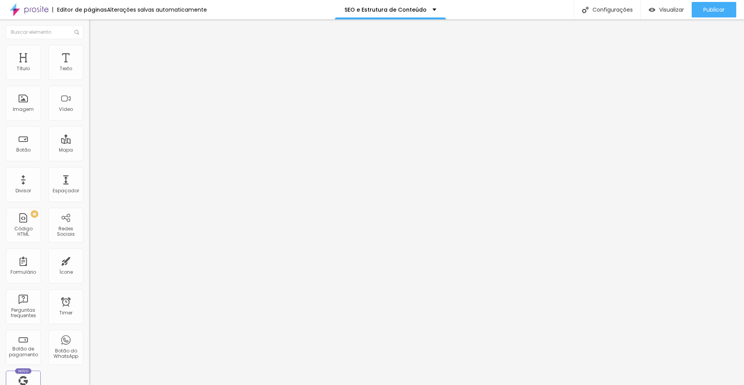
click at [96, 53] on span "Estilo" at bounding box center [102, 50] width 12 height 7
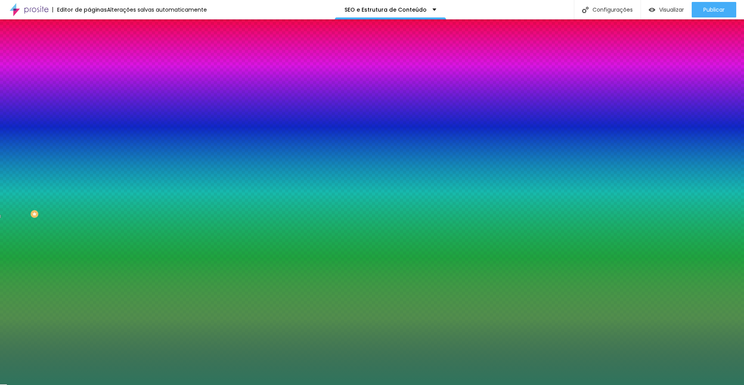
click at [89, 113] on input "#2F755D" at bounding box center [135, 109] width 93 height 8
paste input "F5F5F2"
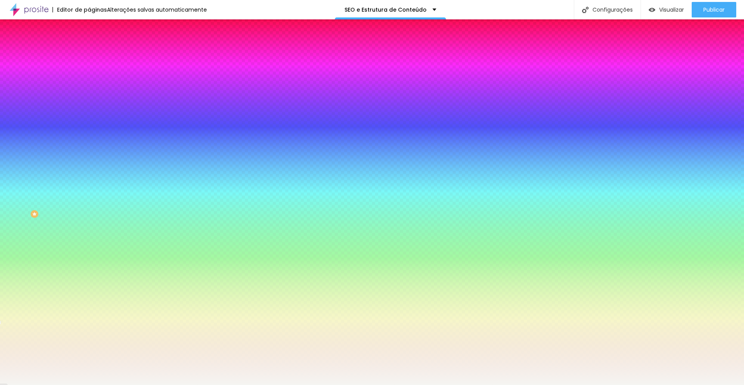
type input "#F5F5F2"
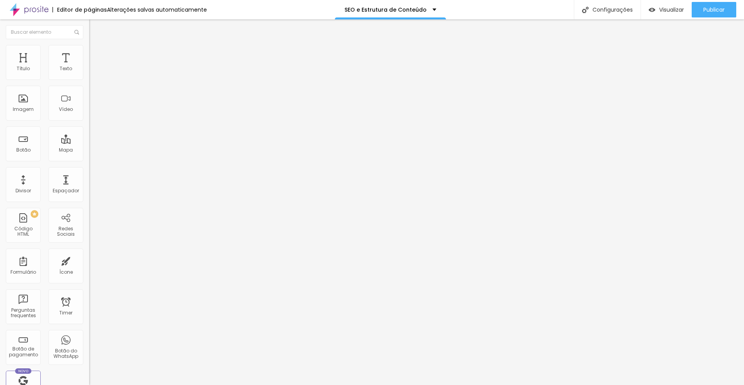
click at [96, 52] on span "Estilo" at bounding box center [102, 50] width 12 height 7
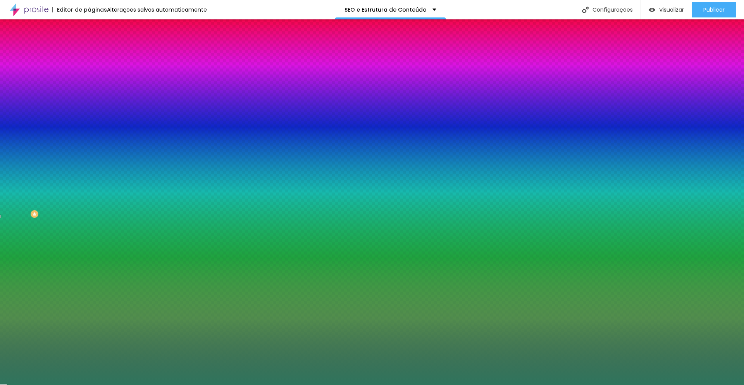
click at [89, 113] on input "#2F755D" at bounding box center [135, 109] width 93 height 8
paste input "F5F5F2"
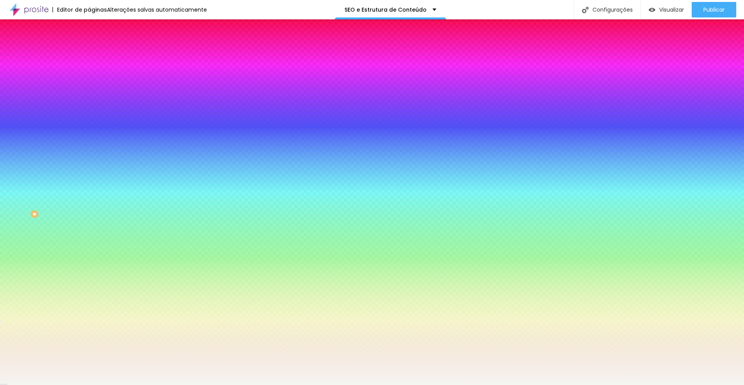
type input "#F5F5F2"
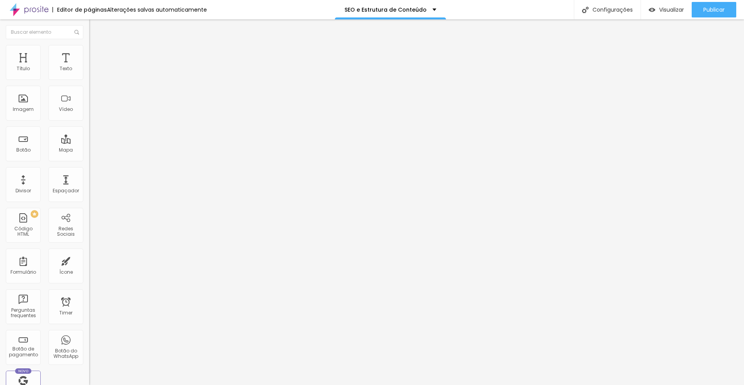
click at [96, 53] on span "Estilo" at bounding box center [102, 50] width 12 height 7
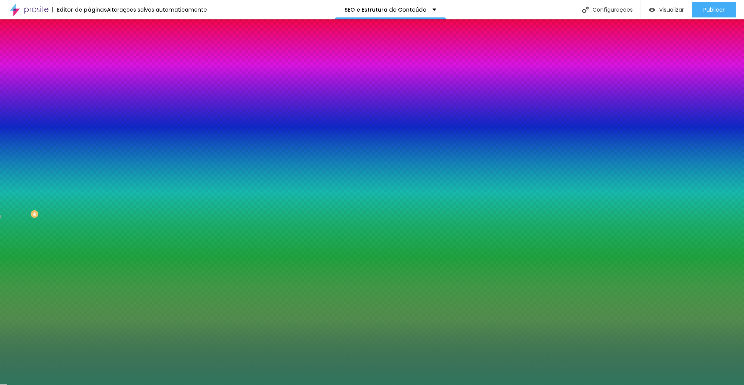
click at [89, 113] on input "#2F755D" at bounding box center [135, 109] width 93 height 8
paste input "F5F5F2"
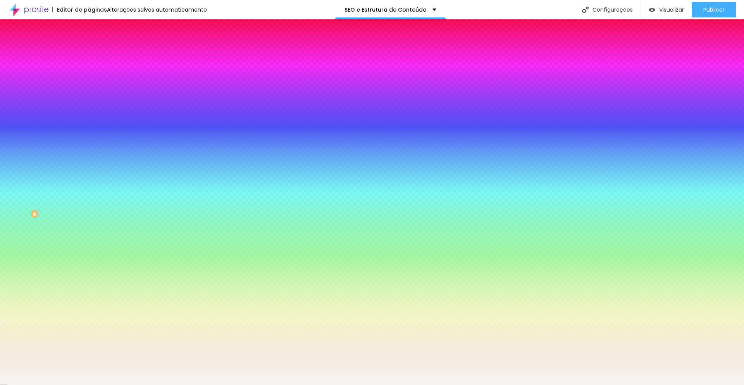
type input "#F5F5F2"
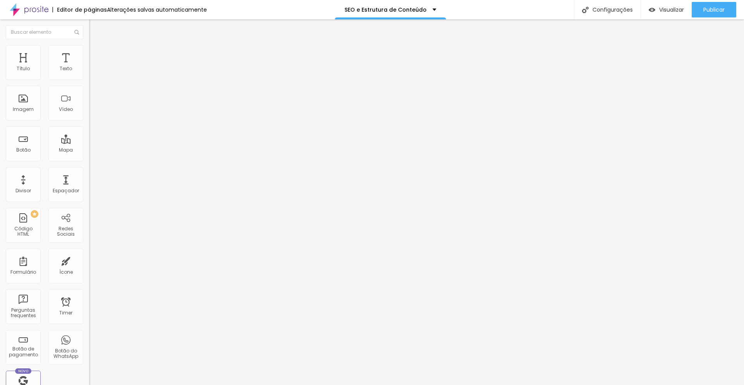
click at [89, 49] on img at bounding box center [92, 48] width 7 height 7
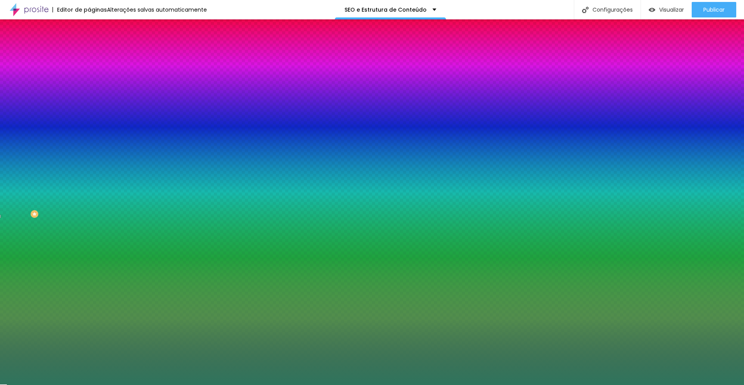
click at [89, 113] on input "#2F755D" at bounding box center [135, 109] width 93 height 8
paste input "F5F5F2"
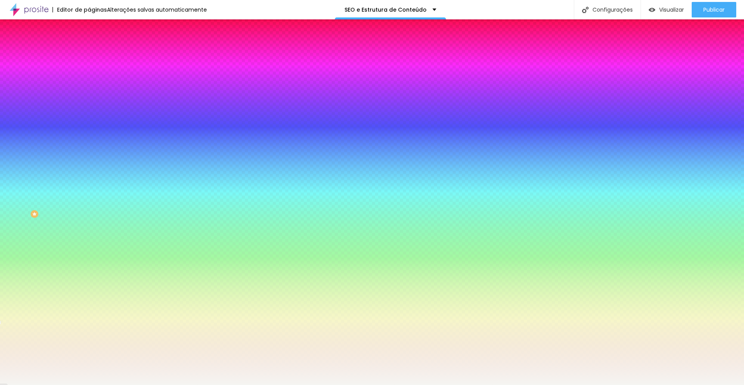
type input "#F5F5F2"
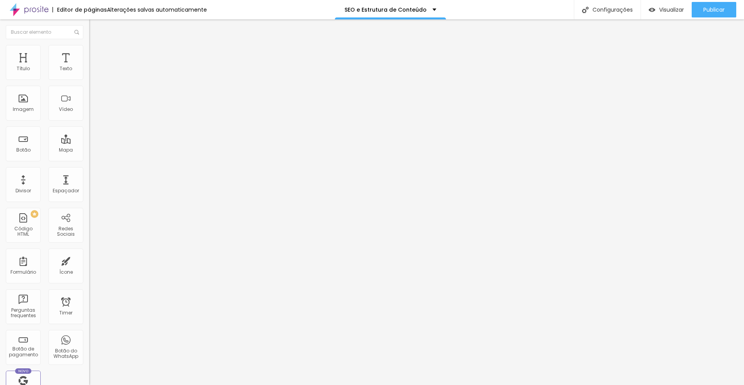
click at [96, 53] on span "Estilo" at bounding box center [102, 50] width 12 height 7
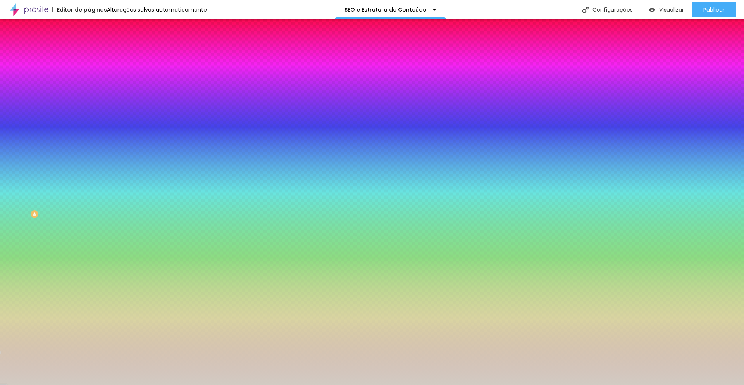
click at [89, 113] on input "#D2CBC3" at bounding box center [135, 109] width 93 height 8
paste input "F5F5F2"
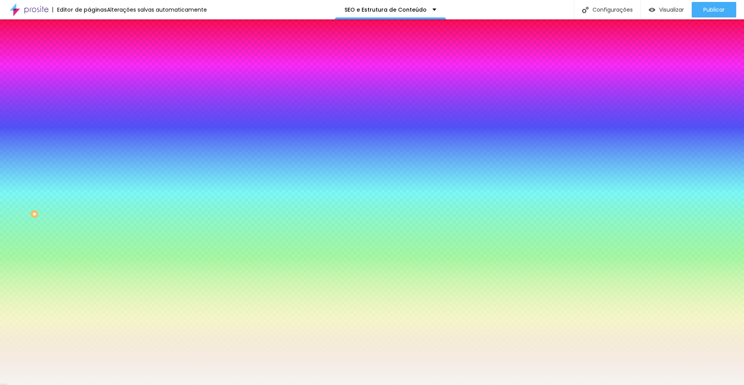
type input "#F5F5F2"
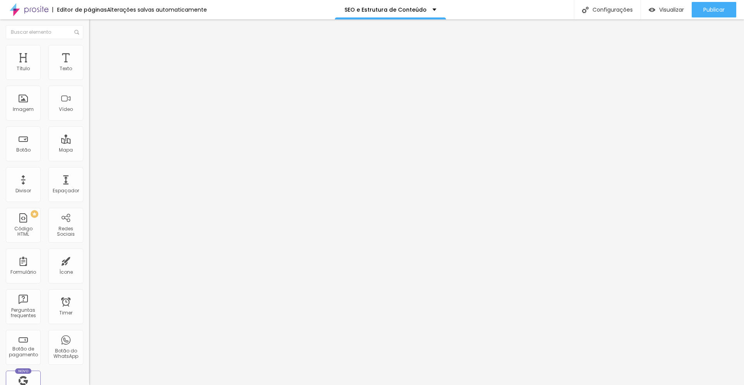
click at [89, 49] on li "Estilo" at bounding box center [133, 49] width 89 height 8
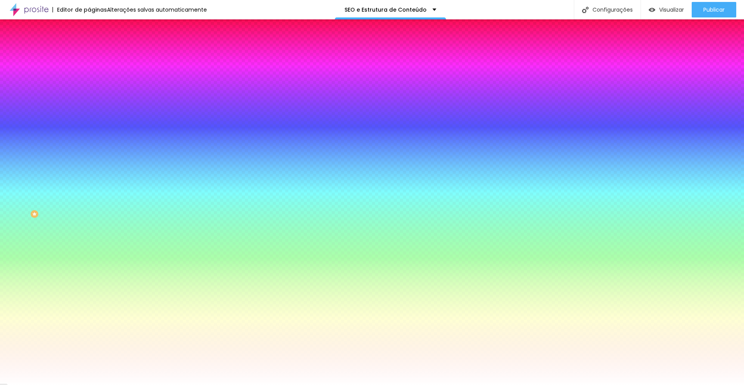
click at [89, 79] on input "#FFFFFF" at bounding box center [135, 78] width 93 height 8
paste input "E98560"
type input "#E98560"
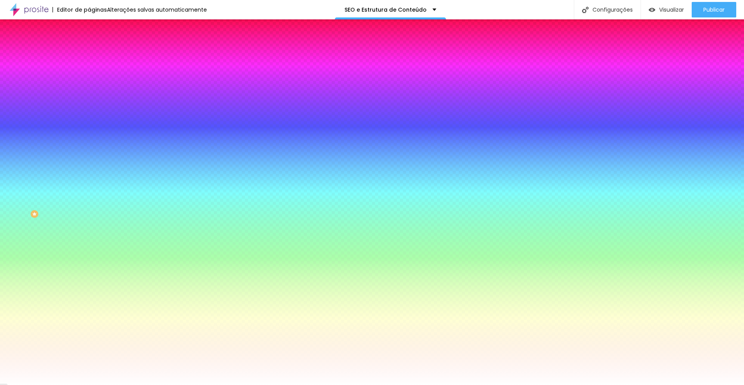
click at [89, 264] on input "#FFFFFF" at bounding box center [135, 268] width 93 height 8
paste input "D2CBC3"
type input "#D2CBC3"
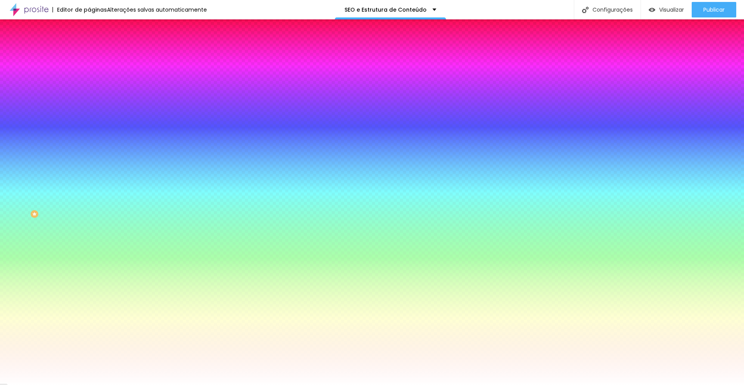
click at [92, 99] on icon "button" at bounding box center [94, 98] width 5 height 5
select select "LatoBlack"
type input "15"
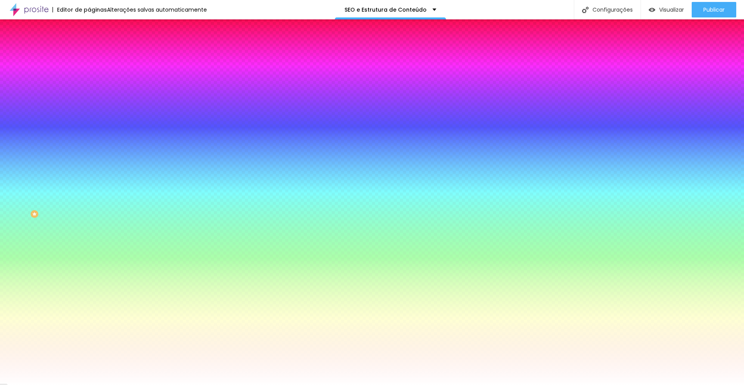
type input "15"
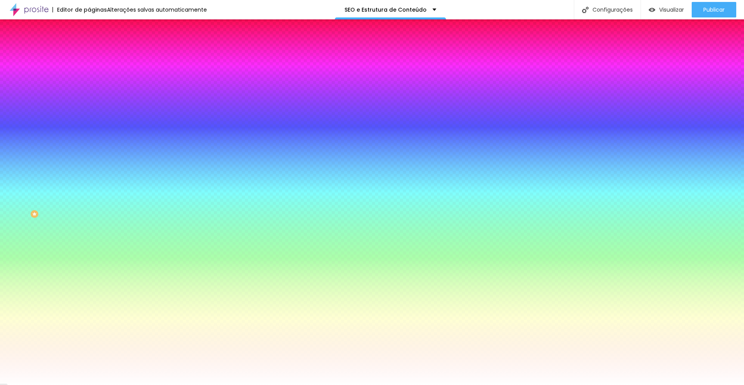
paste input "1C2B3A"
type input "#1C2B3A"
click at [148, 384] on div at bounding box center [372, 385] width 744 height 0
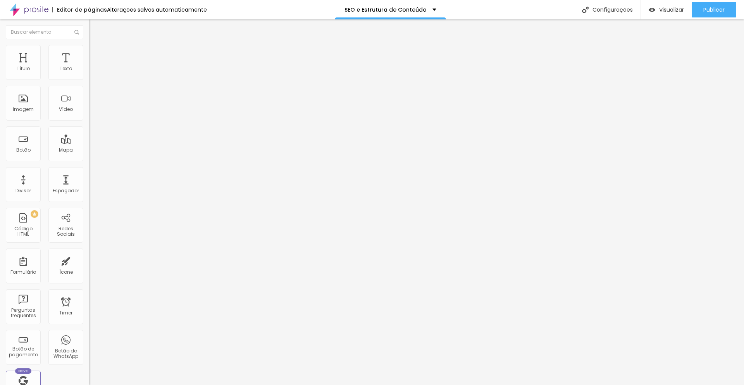
click at [89, 50] on ul "Conteúdo Estilo Avançado" at bounding box center [133, 48] width 89 height 23
click at [89, 50] on li "Estilo" at bounding box center [133, 49] width 89 height 8
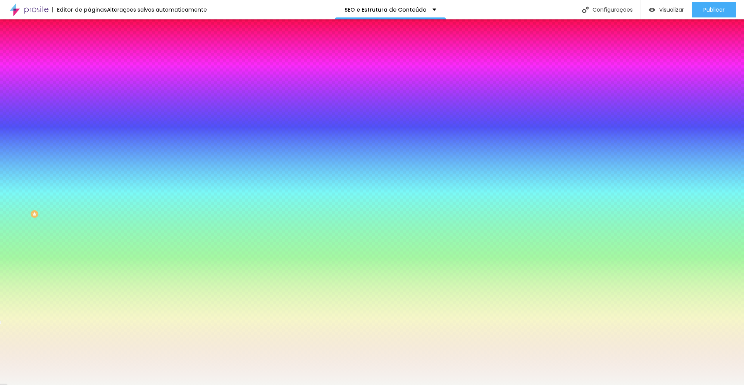
click at [96, 55] on span "Avançado" at bounding box center [109, 58] width 26 height 7
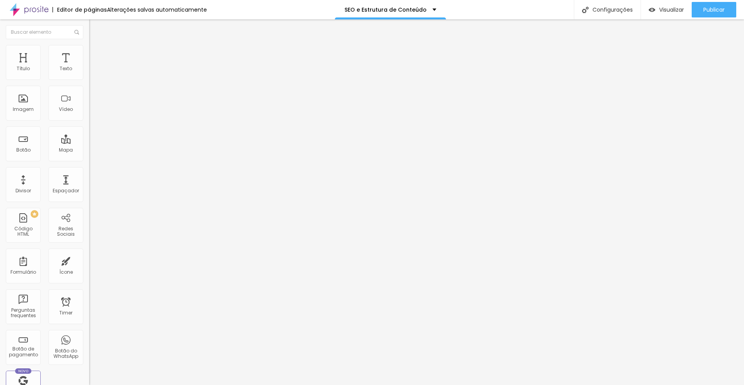
type input "23"
type input "18"
type input "13"
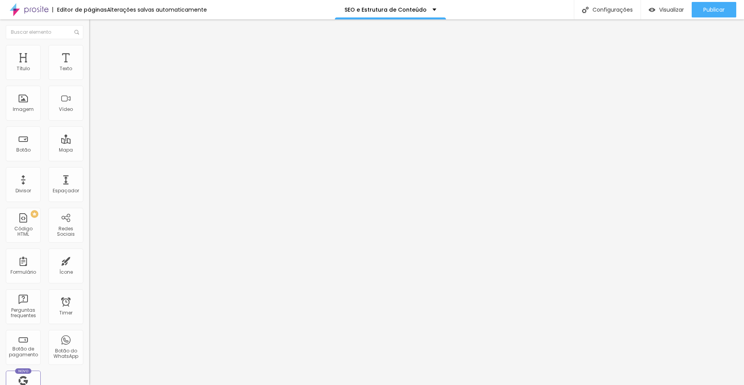
type input "13"
type input "2"
type input "0"
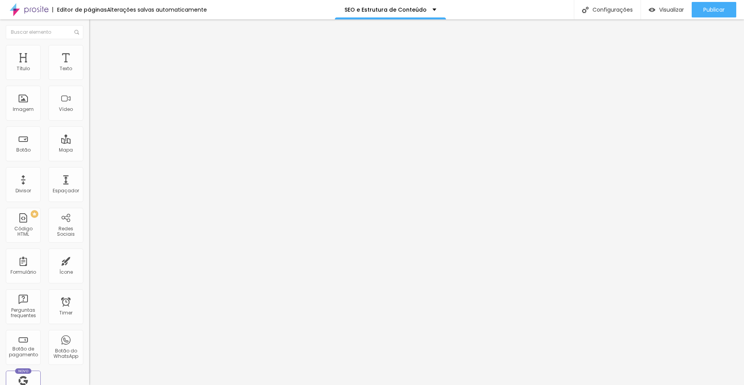
drag, startPoint x: 19, startPoint y: 91, endPoint x: 9, endPoint y: 91, distance: 10.1
type input "0"
click at [89, 260] on input "range" at bounding box center [114, 263] width 50 height 6
click at [96, 52] on span "Estilo" at bounding box center [102, 50] width 12 height 7
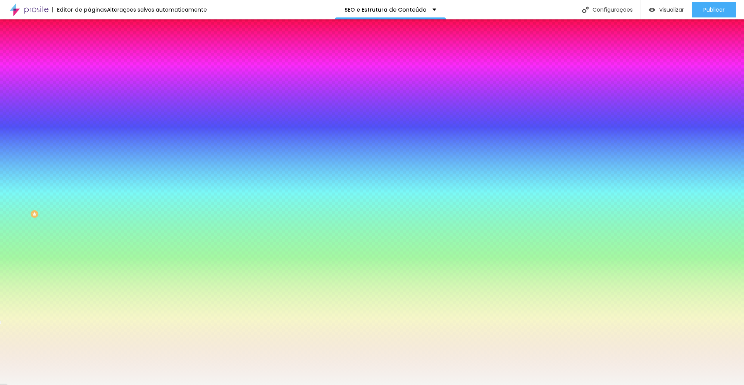
click at [96, 55] on span "Avançado" at bounding box center [109, 58] width 26 height 7
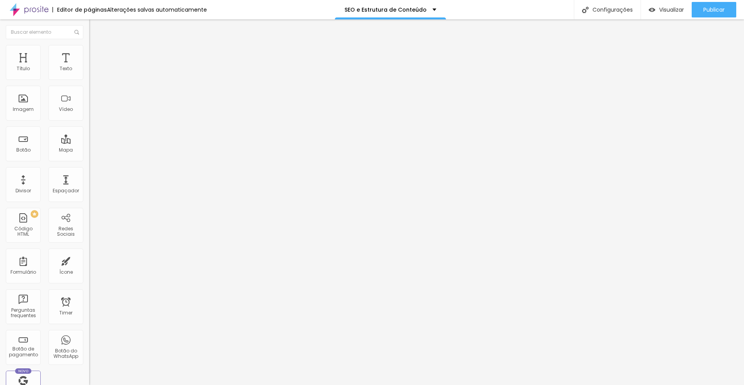
type input "39"
type input "23"
type input "7"
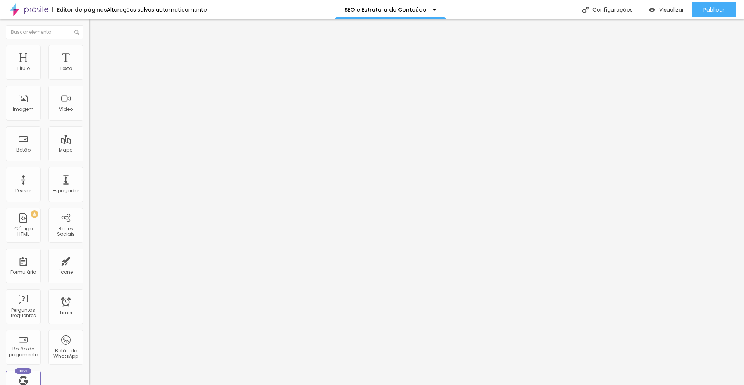
type input "7"
type input "0"
drag, startPoint x: 21, startPoint y: 91, endPoint x: 11, endPoint y: 93, distance: 9.9
type input "0"
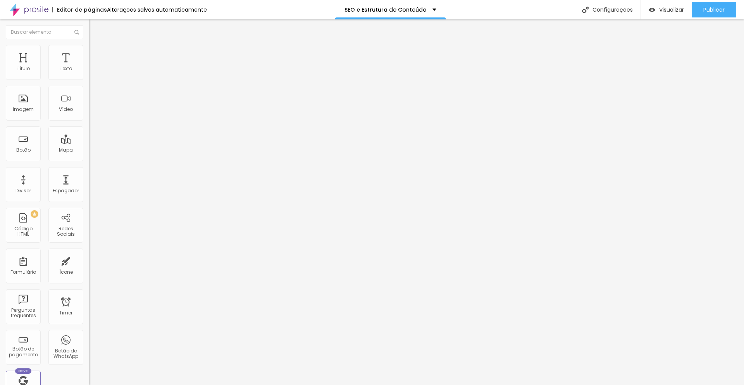
click at [89, 260] on input "range" at bounding box center [114, 263] width 50 height 6
click at [96, 53] on span "Estilo" at bounding box center [102, 50] width 12 height 7
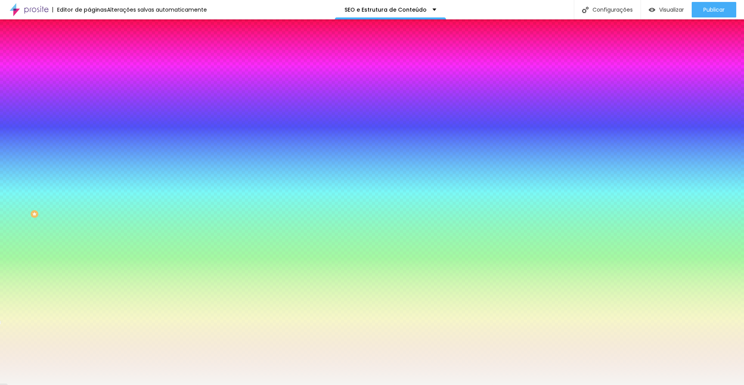
click at [96, 55] on span "Avançado" at bounding box center [109, 58] width 26 height 7
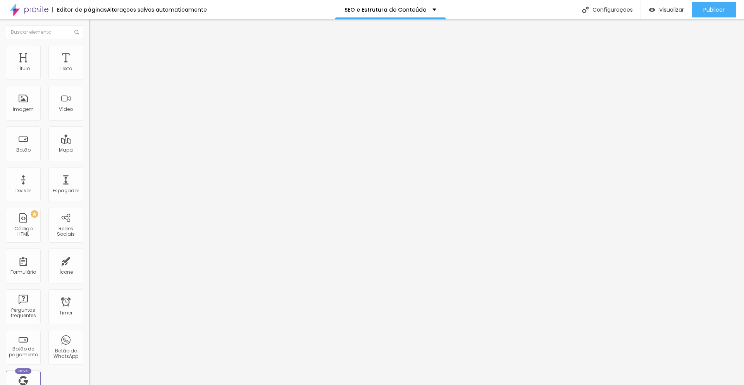
type input "28"
type input "0"
drag, startPoint x: 20, startPoint y: 91, endPoint x: 5, endPoint y: 91, distance: 15.1
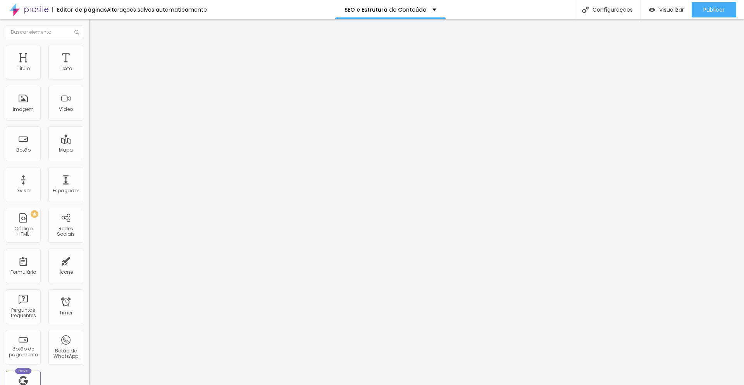
type input "0"
click at [89, 260] on input "range" at bounding box center [114, 263] width 50 height 6
click at [96, 53] on span "Estilo" at bounding box center [102, 50] width 12 height 7
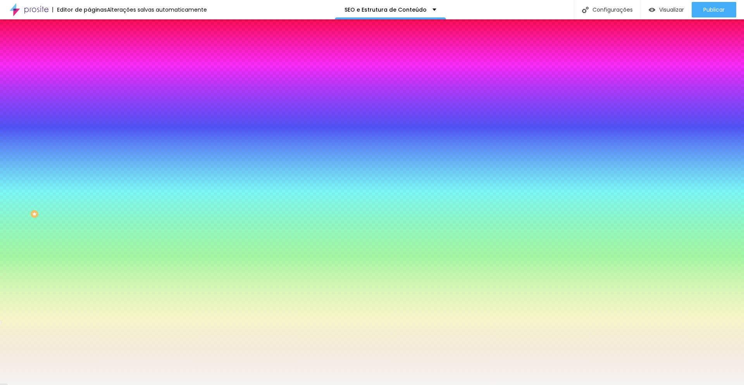
click at [96, 55] on span "Avançado" at bounding box center [109, 58] width 26 height 7
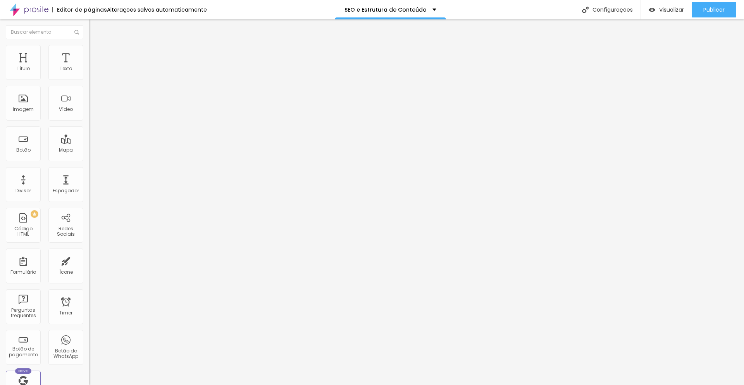
type input "86"
type input "62"
type input "40"
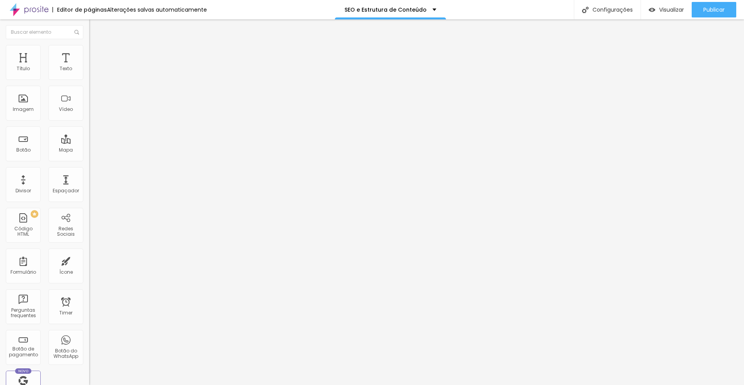
type input "40"
type input "30"
type input "8"
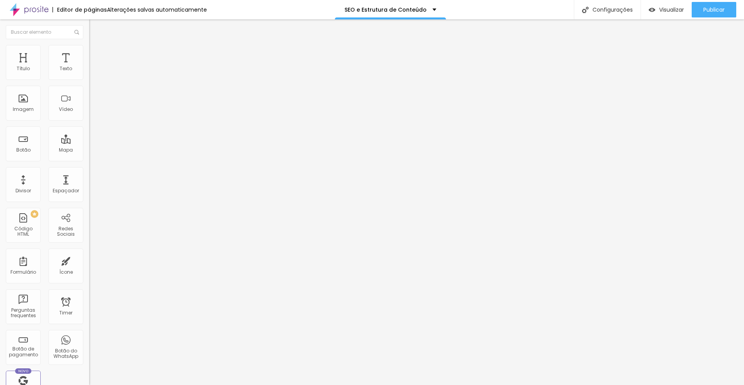
type input "2"
type input "0"
drag, startPoint x: 23, startPoint y: 91, endPoint x: 10, endPoint y: 93, distance: 13.3
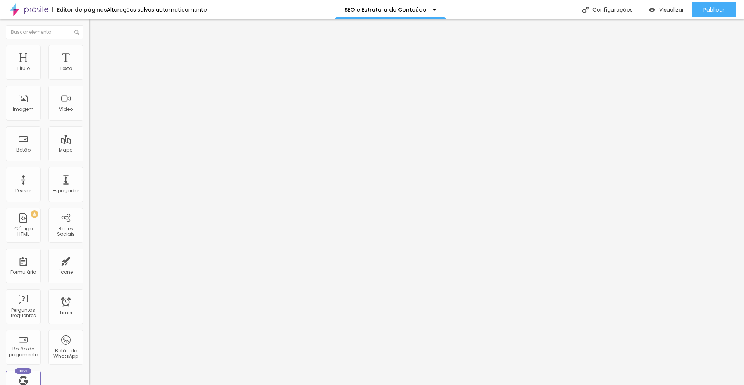
type input "0"
click at [89, 260] on input "range" at bounding box center [114, 263] width 50 height 6
click at [96, 53] on span "Estilo" at bounding box center [102, 50] width 12 height 7
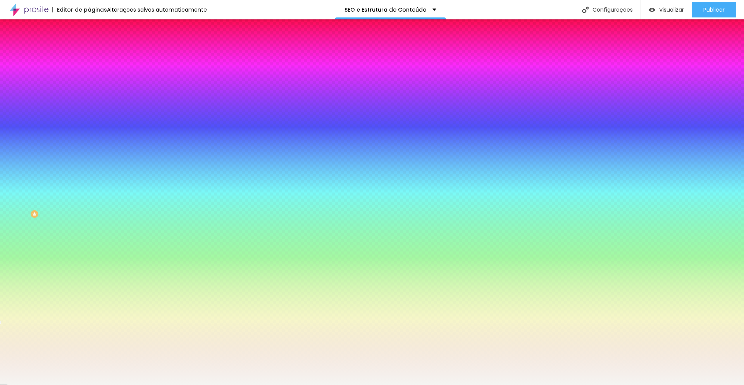
click at [96, 55] on span "Avançado" at bounding box center [109, 58] width 26 height 7
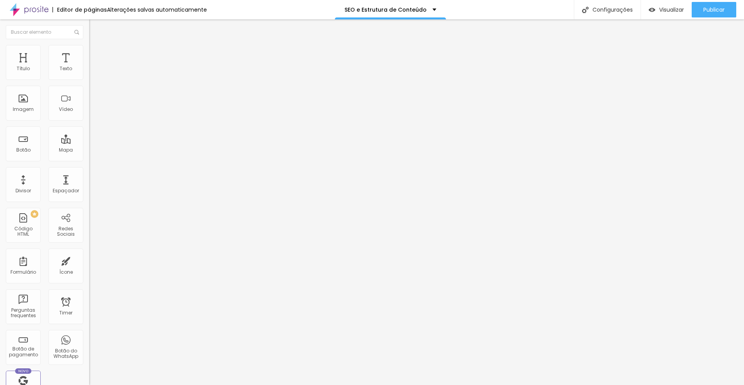
type input "44"
type input "34"
type input "7"
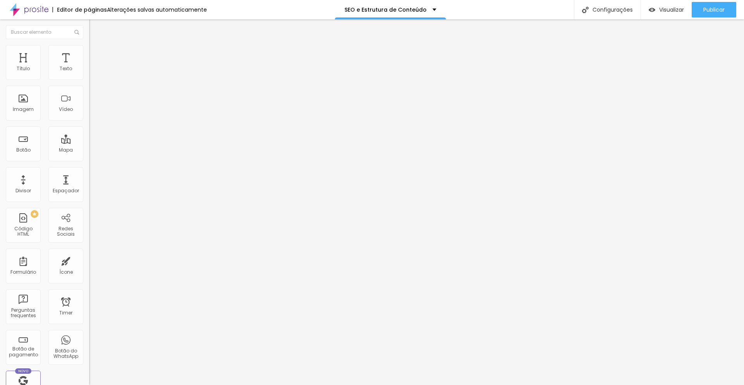
type input "7"
type input "0"
drag, startPoint x: 21, startPoint y: 92, endPoint x: 4, endPoint y: 93, distance: 17.5
type input "0"
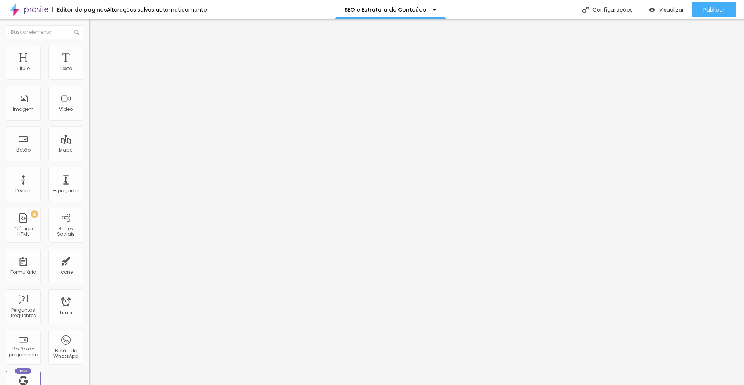
click at [89, 260] on input "range" at bounding box center [114, 263] width 50 height 6
click at [96, 53] on span "Estilo" at bounding box center [102, 50] width 12 height 7
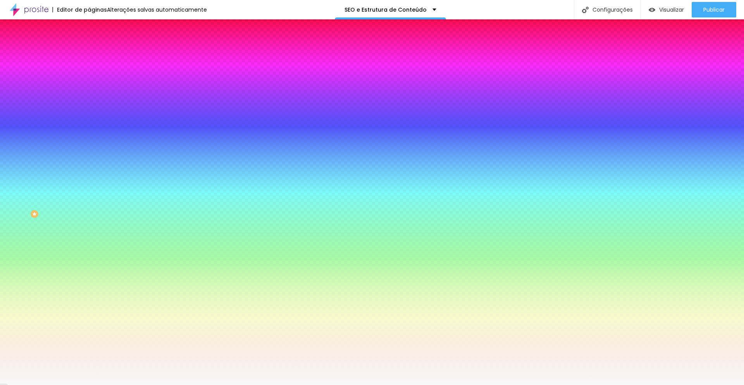
click at [89, 77] on input "#F9F9F9" at bounding box center [135, 78] width 93 height 8
paste input "D2CBC3"
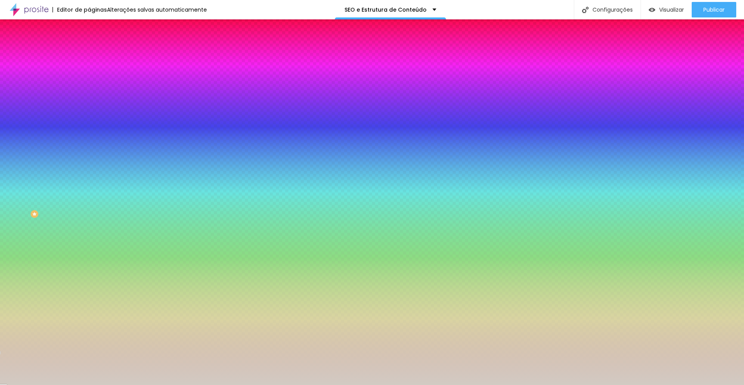
type input "#D2CBC3"
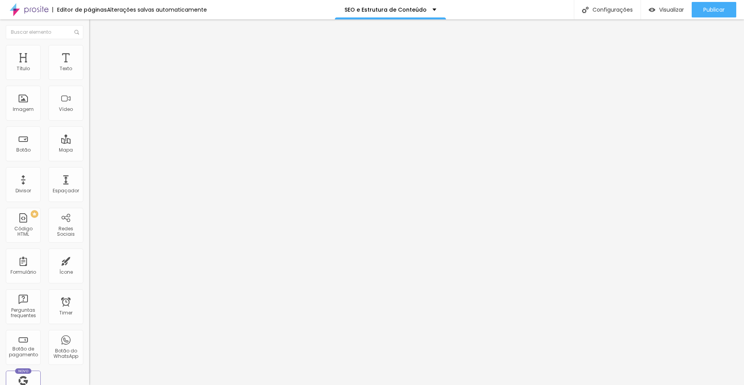
click at [96, 53] on span "Estilo" at bounding box center [102, 50] width 12 height 7
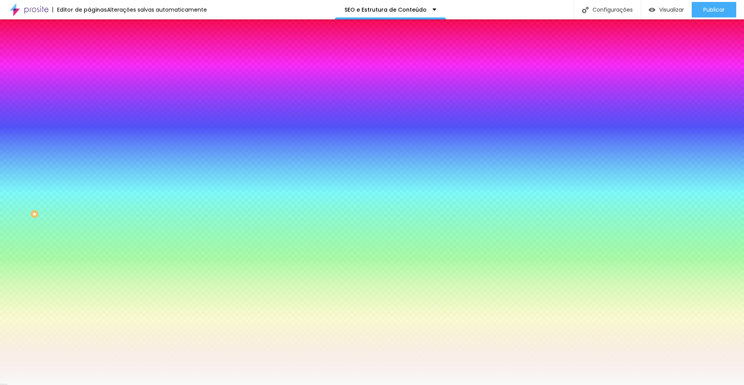
click at [89, 77] on input "#F9F9F9" at bounding box center [135, 78] width 93 height 8
paste input "D2CBC3"
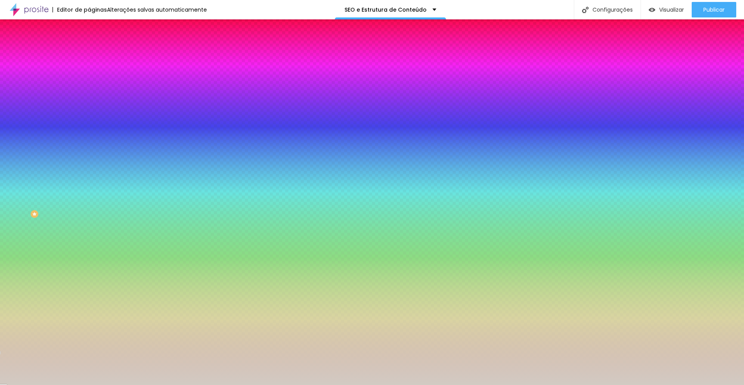
type input "#D2CBC3"
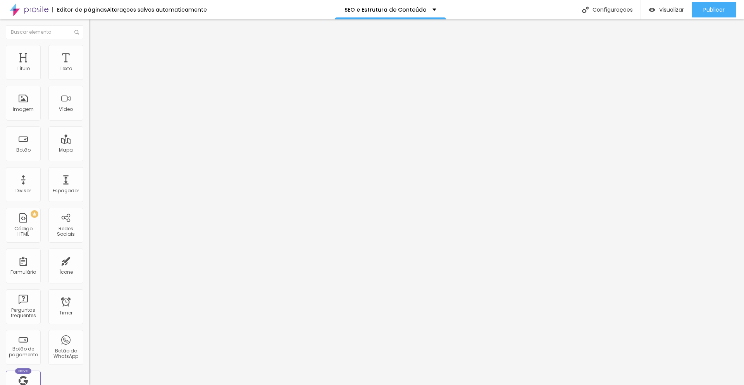
click at [96, 55] on span "Avançado" at bounding box center [109, 58] width 26 height 7
click at [89, 53] on img at bounding box center [92, 56] width 7 height 7
click at [89, 51] on li "Estilo" at bounding box center [133, 49] width 89 height 8
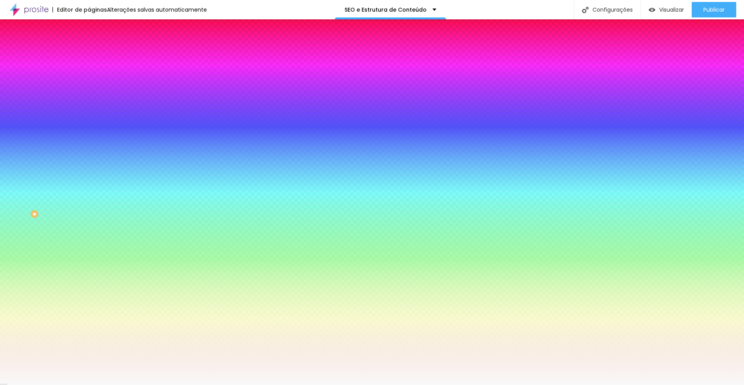
click at [89, 44] on img at bounding box center [92, 40] width 7 height 7
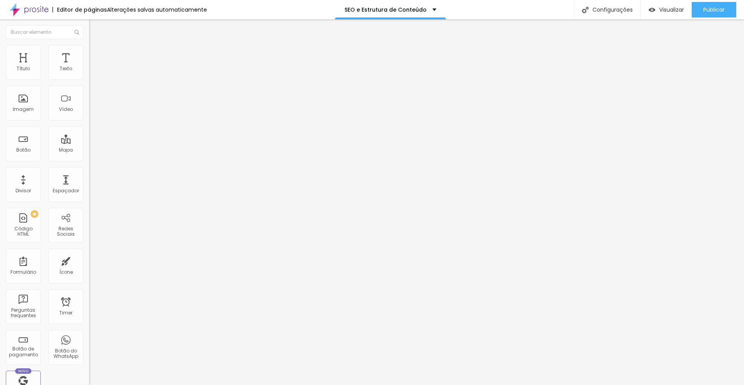
click at [89, 53] on img at bounding box center [92, 56] width 7 height 7
click at [89, 50] on li "Estilo" at bounding box center [133, 49] width 89 height 8
click at [96, 53] on span "Estilo" at bounding box center [102, 50] width 12 height 7
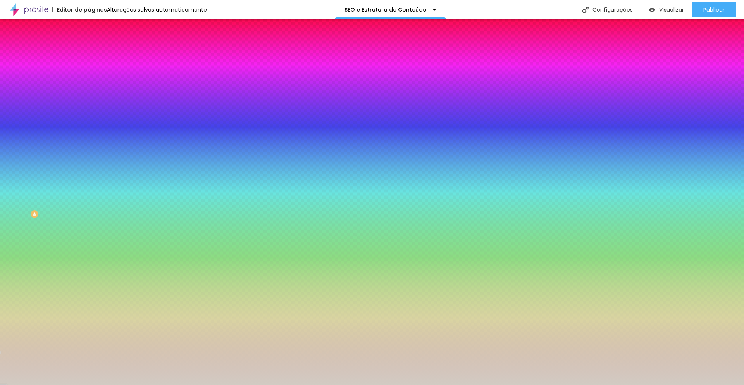
click at [96, 55] on span "Avançado" at bounding box center [109, 58] width 26 height 7
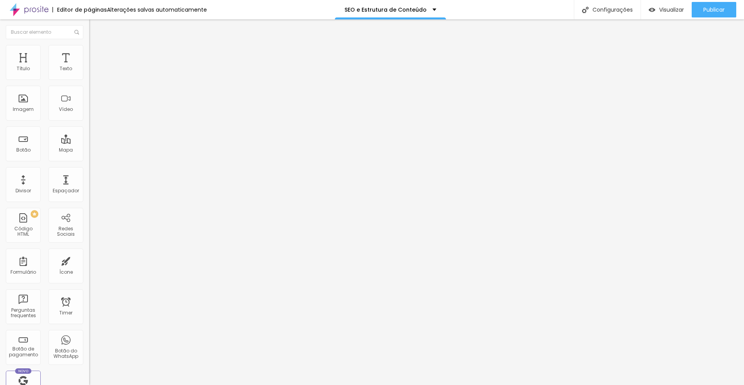
click at [89, 53] on img at bounding box center [92, 56] width 7 height 7
click at [89, 260] on input "range" at bounding box center [114, 263] width 50 height 6
click at [89, 50] on img at bounding box center [92, 48] width 7 height 7
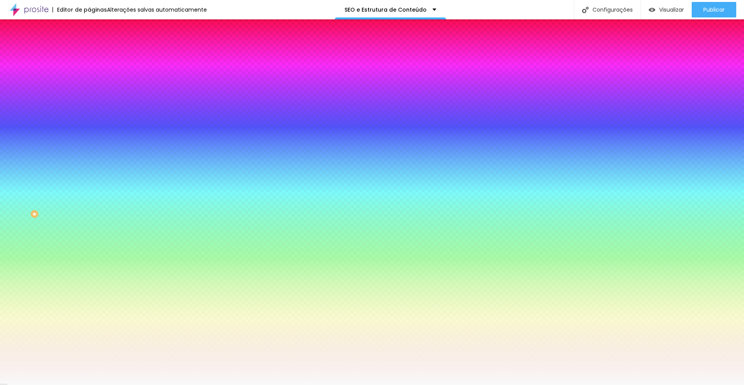
click at [89, 78] on input "#F9F9F9" at bounding box center [135, 78] width 93 height 8
paste input "D2CBC3"
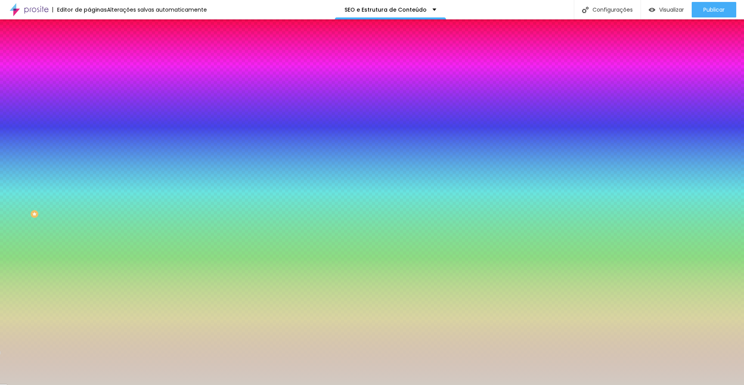
type input "#D2CBC3"
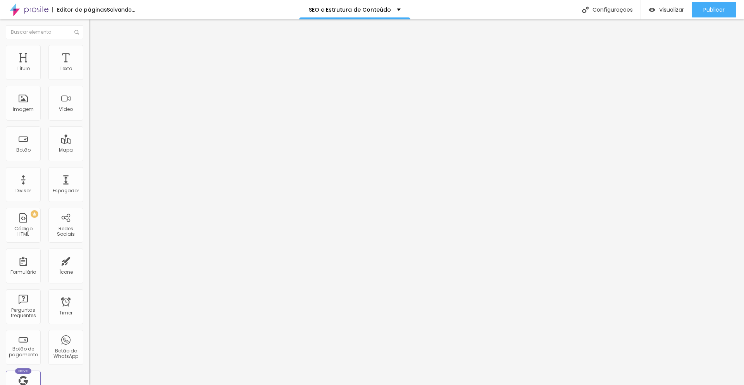
click at [96, 52] on span "Estilo" at bounding box center [102, 50] width 12 height 7
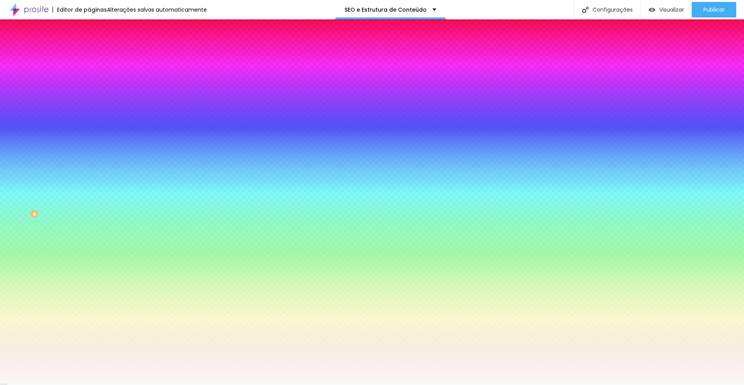
click at [89, 76] on input "#F9F9F9" at bounding box center [135, 78] width 93 height 8
paste input "D2CBC3"
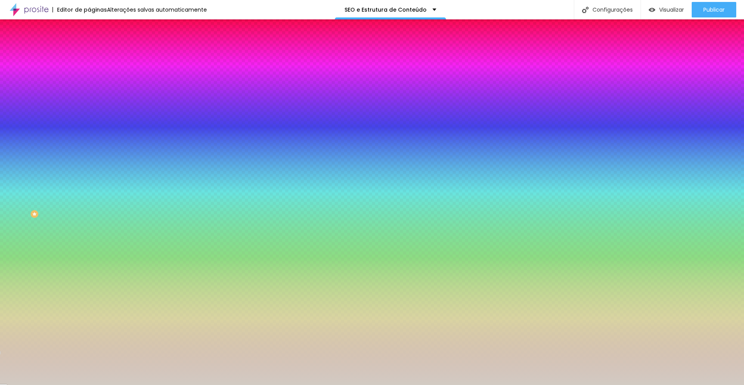
type input "#D2CBC3"
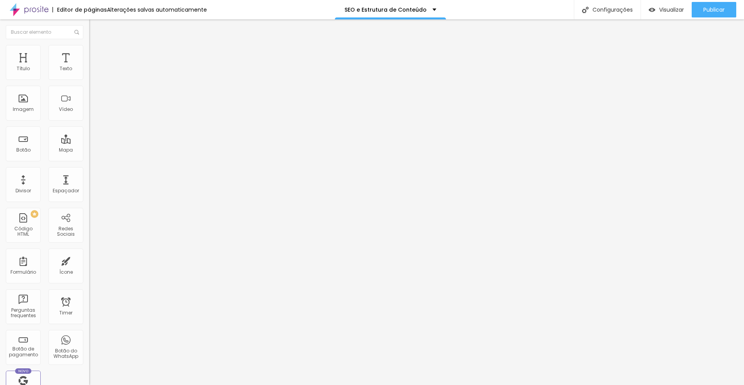
click at [96, 53] on span "Estilo" at bounding box center [102, 50] width 12 height 7
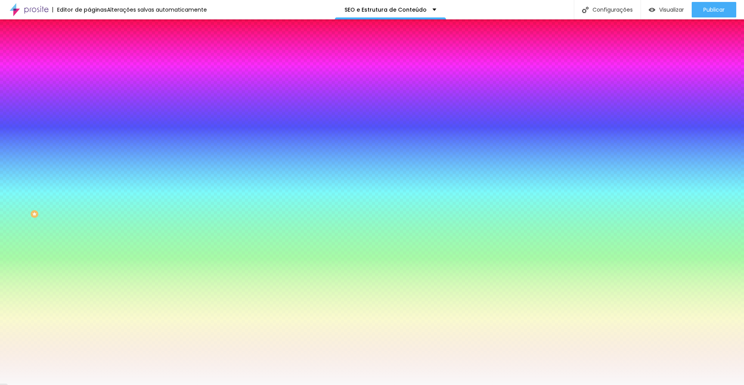
click at [89, 76] on input "#F9F9F9" at bounding box center [135, 78] width 93 height 8
paste input "D2CBC3"
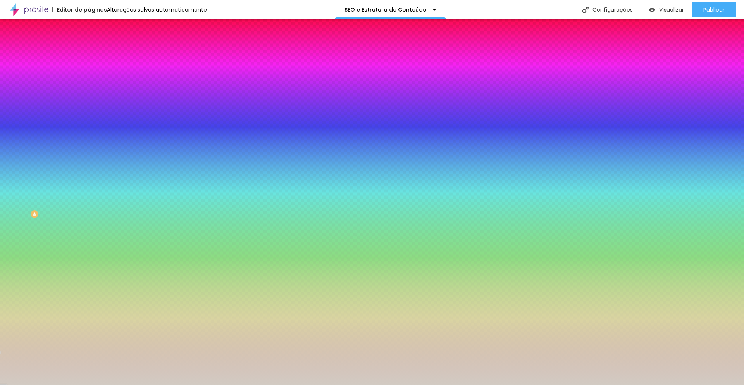
type input "#D2CBC3"
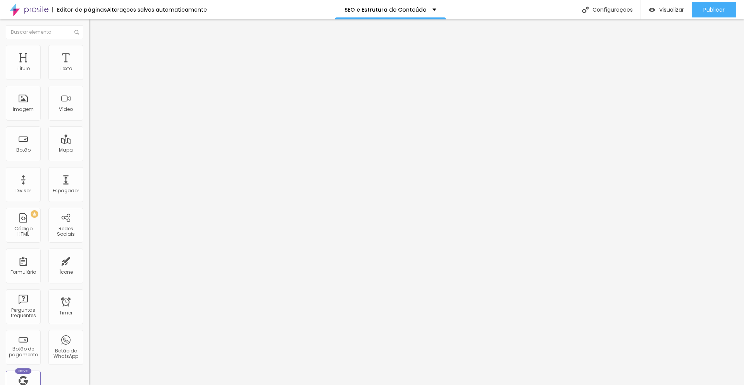
click at [96, 53] on span "Estilo" at bounding box center [102, 50] width 12 height 7
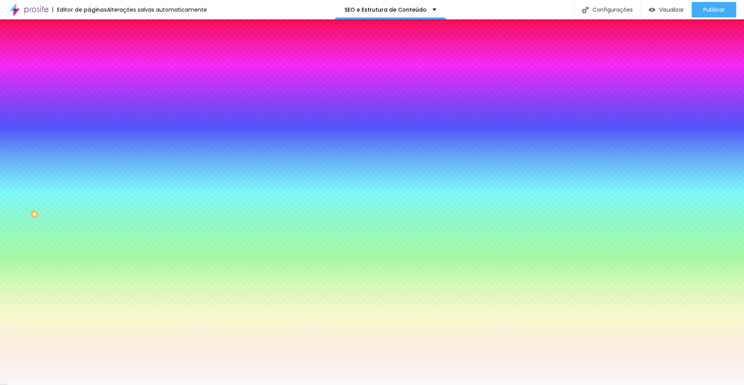
click at [89, 75] on input "#F9F9F9" at bounding box center [135, 78] width 93 height 8
paste input "D2CBC3"
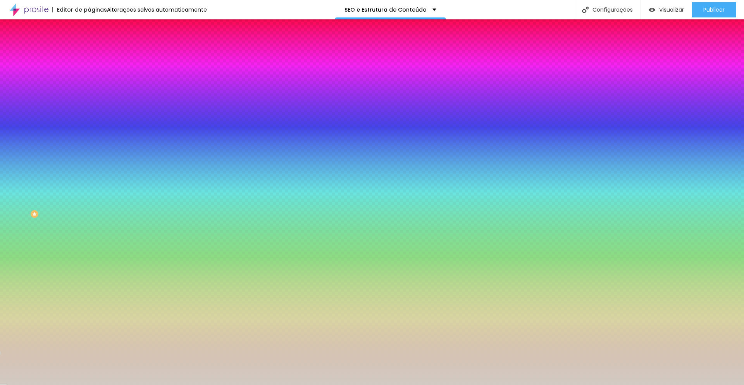
type input "#D2CBC3"
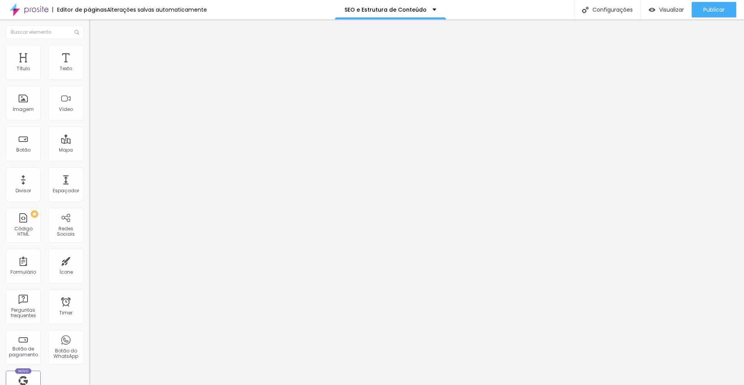
click at [89, 47] on img at bounding box center [92, 48] width 7 height 7
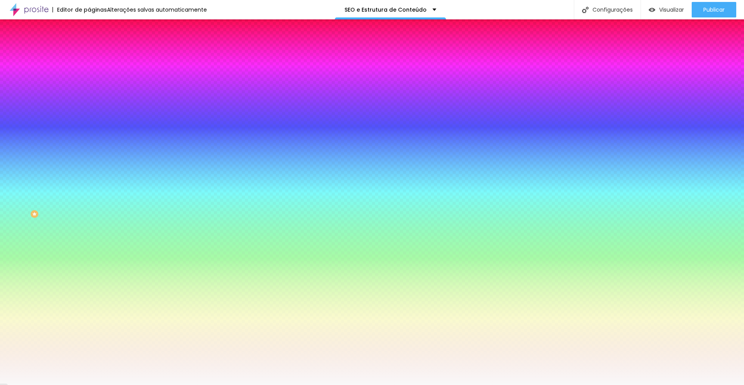
click at [89, 78] on input "#F9F9F9" at bounding box center [135, 78] width 93 height 8
paste input "D2CBC3"
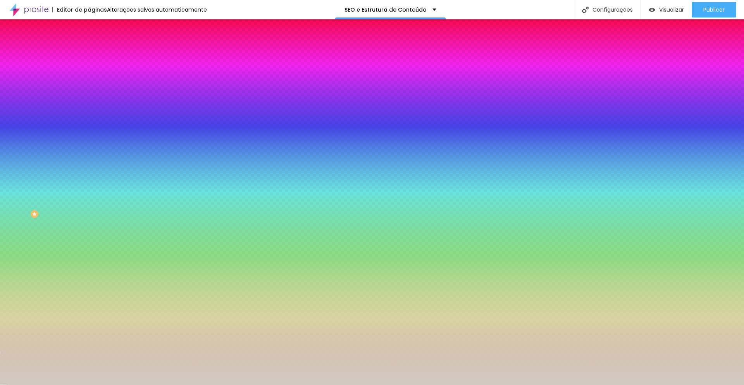
type input "#D2CBC3"
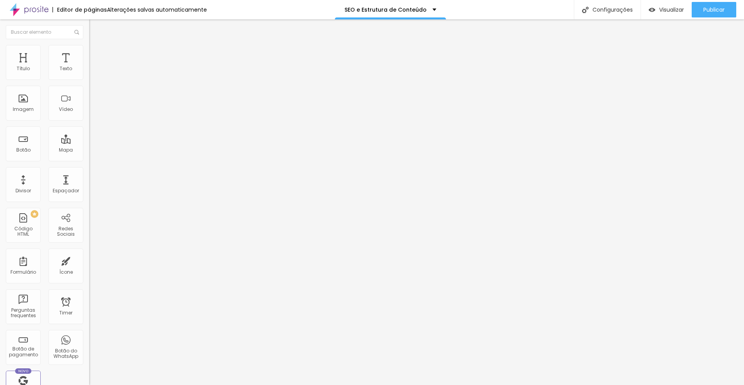
click at [89, 47] on img at bounding box center [92, 48] width 7 height 7
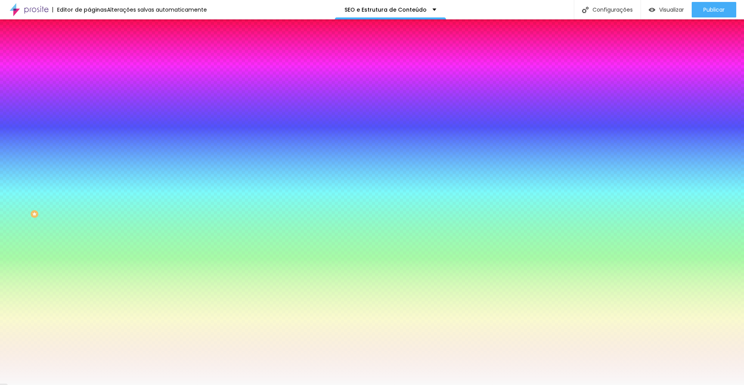
click at [89, 77] on input "#F9F9F9" at bounding box center [135, 78] width 93 height 8
paste input "D2CBC3"
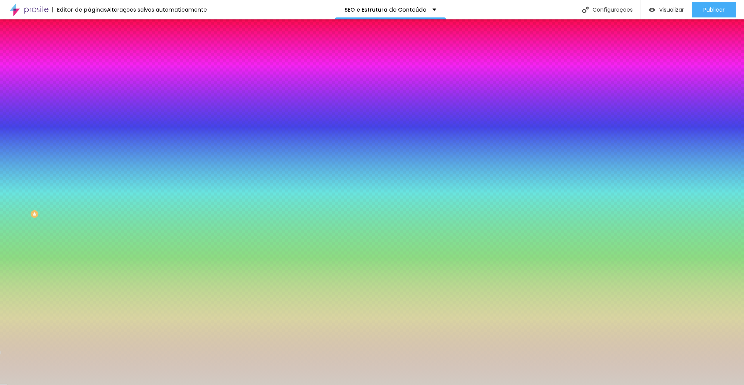
type input "#D2CBC3"
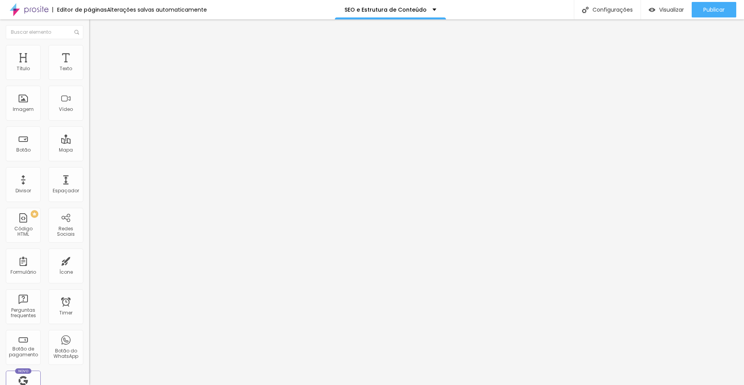
click at [89, 48] on img at bounding box center [92, 48] width 7 height 7
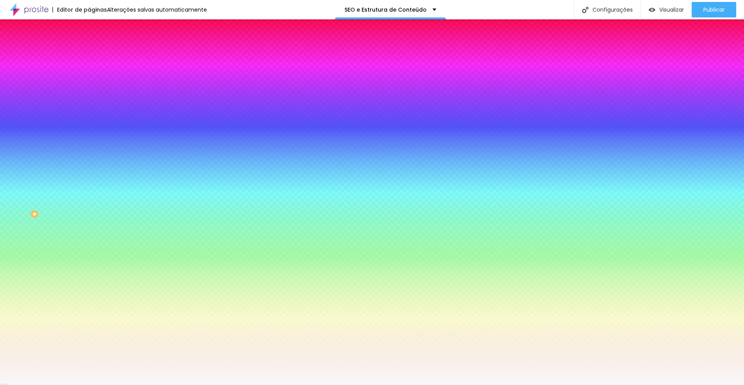
click at [89, 76] on input "#F9F9F9" at bounding box center [135, 78] width 93 height 8
paste input "D2CBC3"
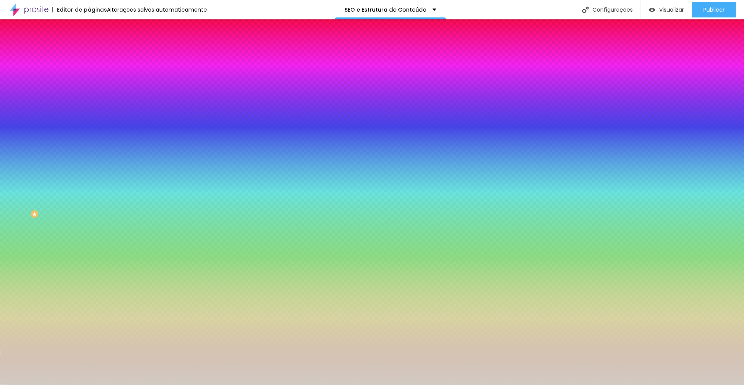
type input "#D2CBC3"
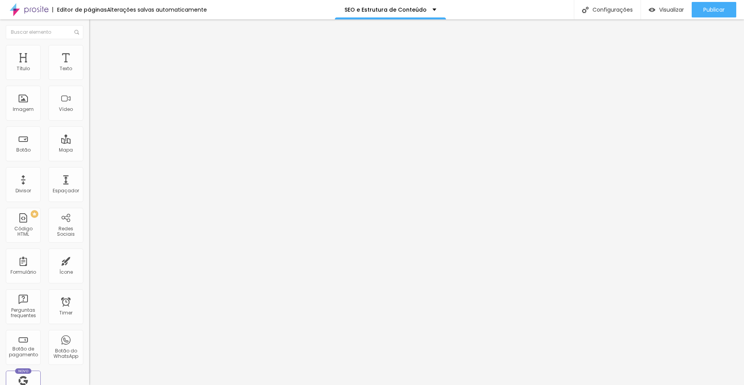
click at [92, 72] on icon "button" at bounding box center [93, 72] width 2 height 2
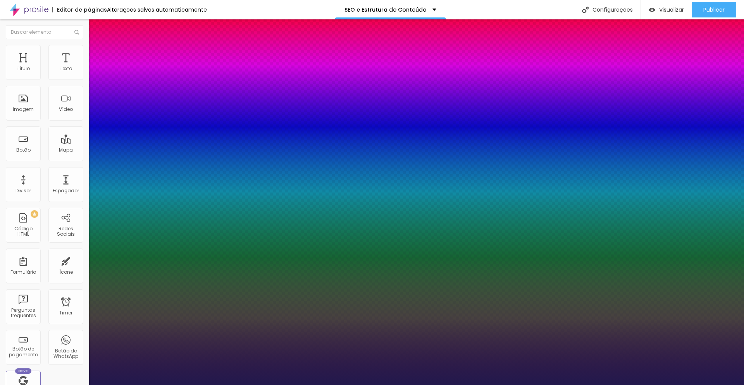
type input "1"
select select "MontserratBlack"
type input "1"
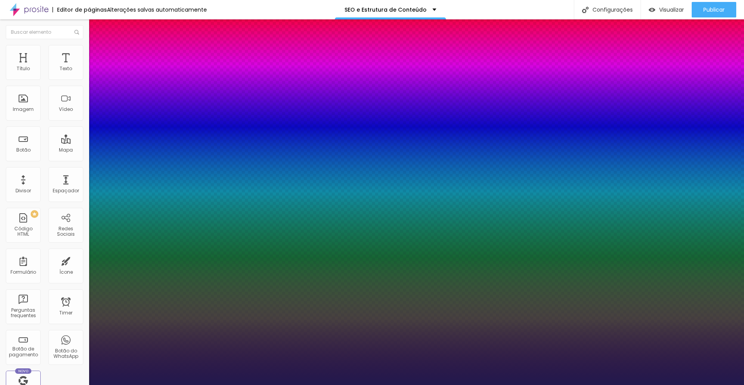
type input "18"
type input "1"
type input "19"
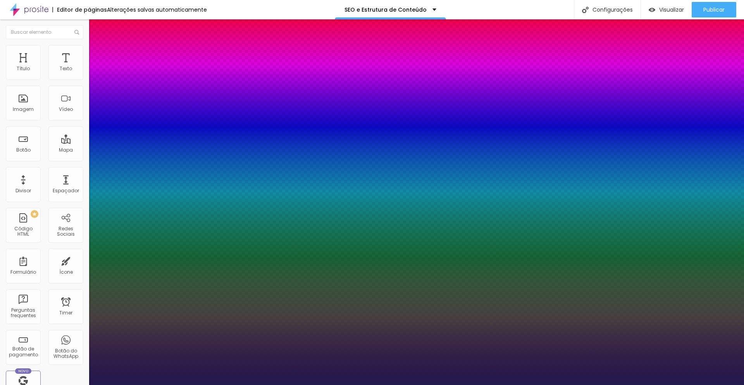
type input "1"
type input "20"
type input "1"
type input "21"
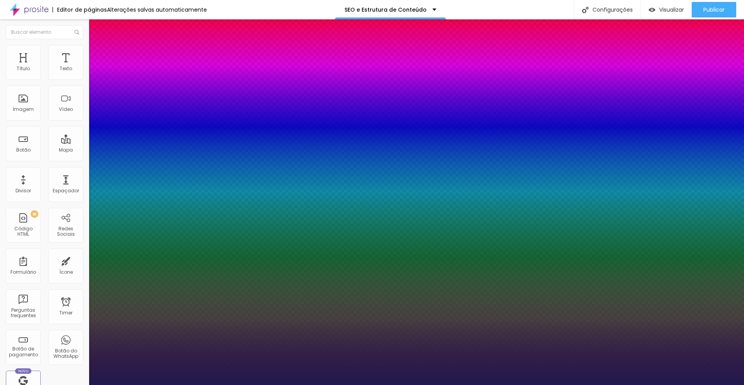
type input "21"
type input "1"
type input "22"
type input "1"
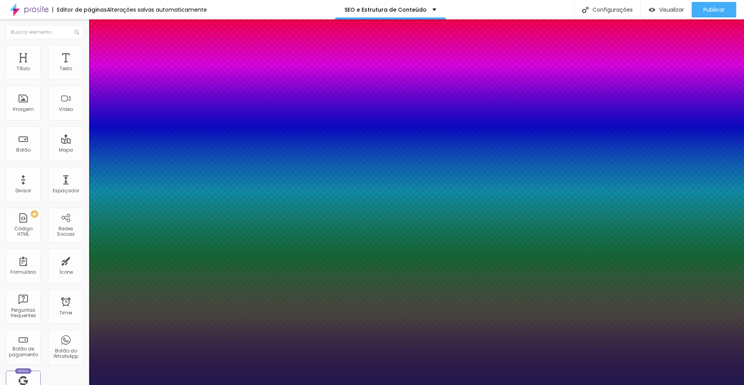
type input "23"
type input "1"
type input "24"
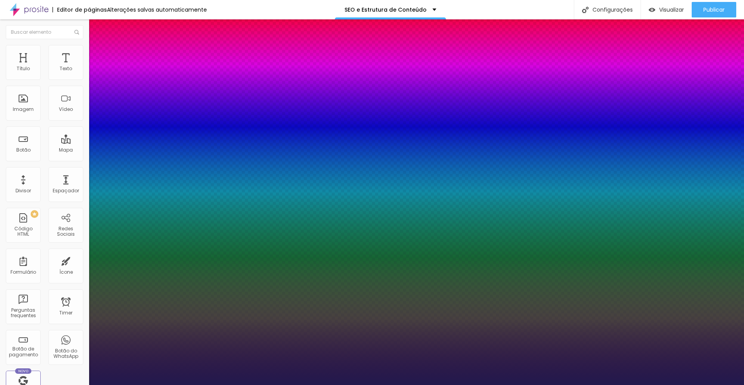
type input "1"
type input "25"
type input "1"
drag, startPoint x: 104, startPoint y: 131, endPoint x: 110, endPoint y: 131, distance: 5.8
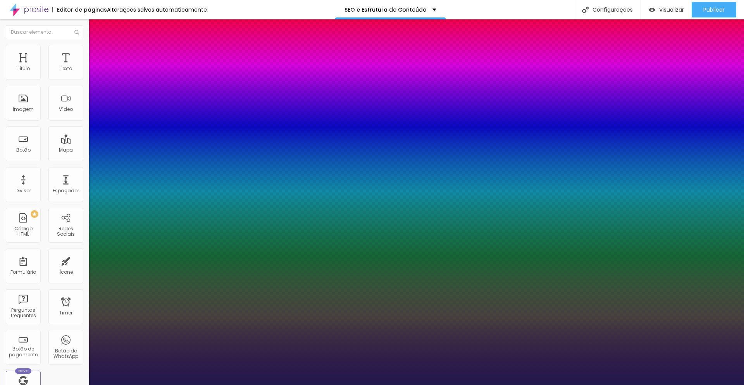
type input "25"
type input "1"
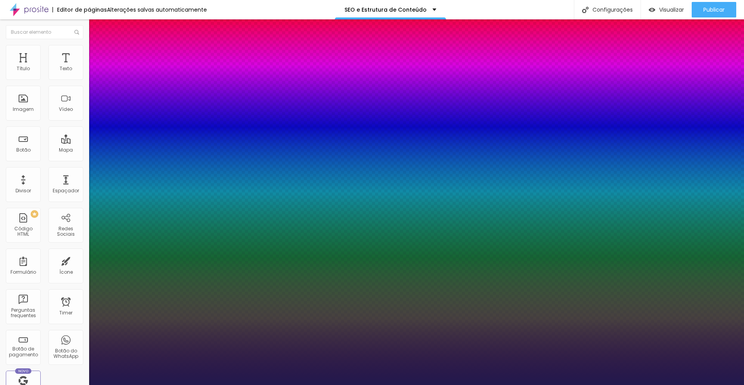
select select "Montserrat"
type input "1"
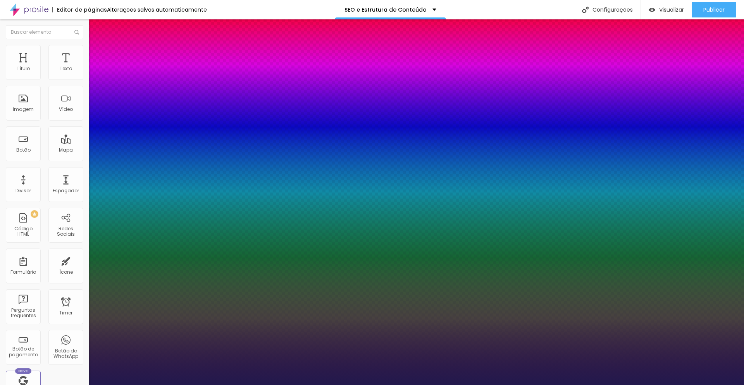
select select "MontserratBold"
type input "1"
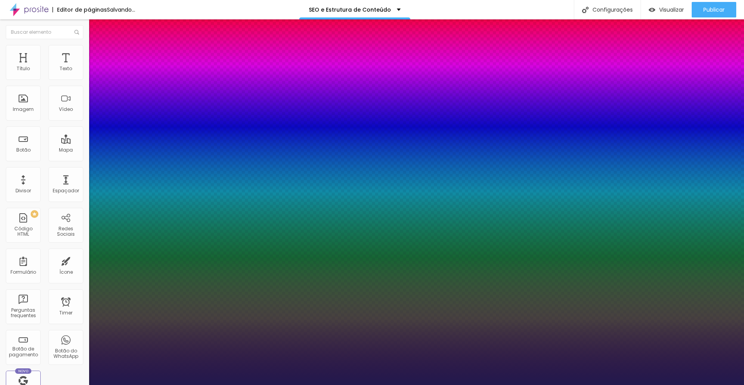
click at [369, 384] on div at bounding box center [372, 385] width 744 height 0
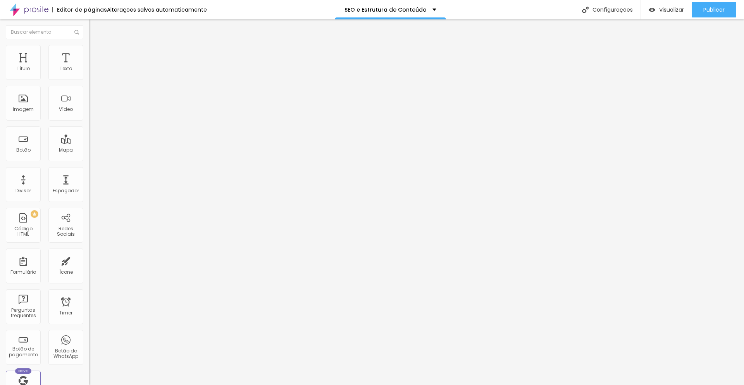
click at [89, 50] on img at bounding box center [92, 48] width 7 height 7
click at [89, 44] on img at bounding box center [92, 40] width 7 height 7
click at [89, 52] on li "Avançado" at bounding box center [133, 49] width 89 height 8
click at [89, 44] on img at bounding box center [92, 40] width 7 height 7
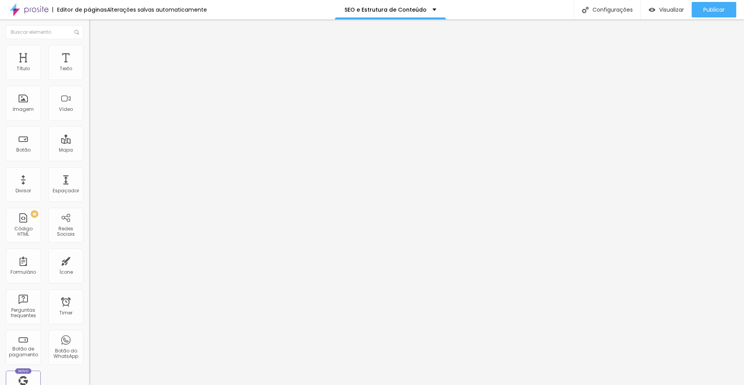
click at [93, 71] on icon "button" at bounding box center [94, 69] width 3 height 3
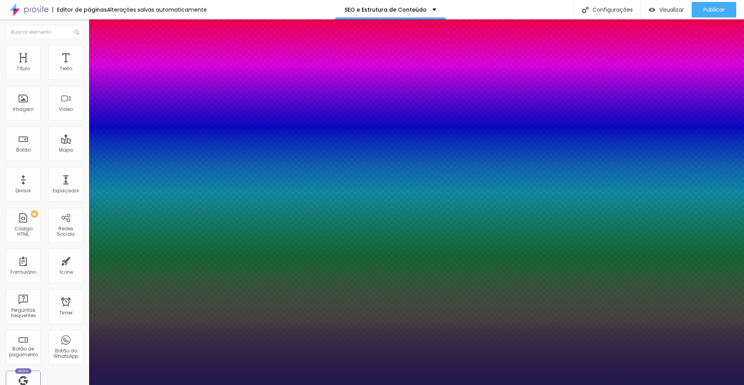
type input "1"
click at [126, 384] on div at bounding box center [372, 385] width 744 height 0
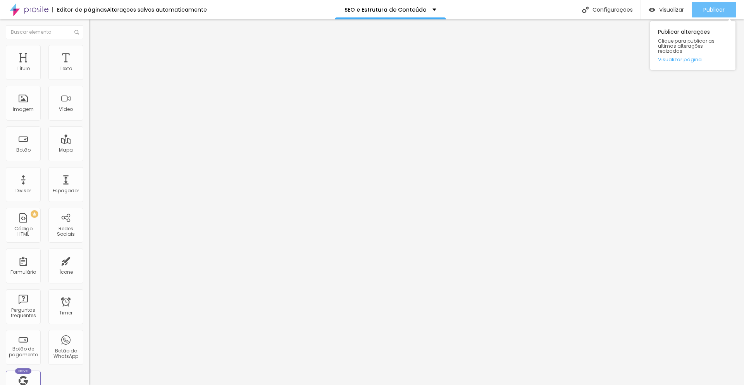
click at [718, 10] on span "Publicar" at bounding box center [713, 10] width 21 height 6
click at [707, 7] on span "Publicar" at bounding box center [713, 10] width 21 height 6
click at [92, 112] on icon "button" at bounding box center [94, 110] width 5 height 5
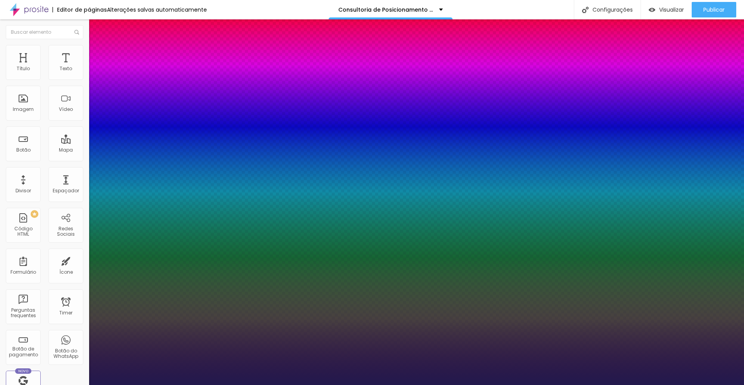
type input "1"
select select "MontserratBold"
type input "1"
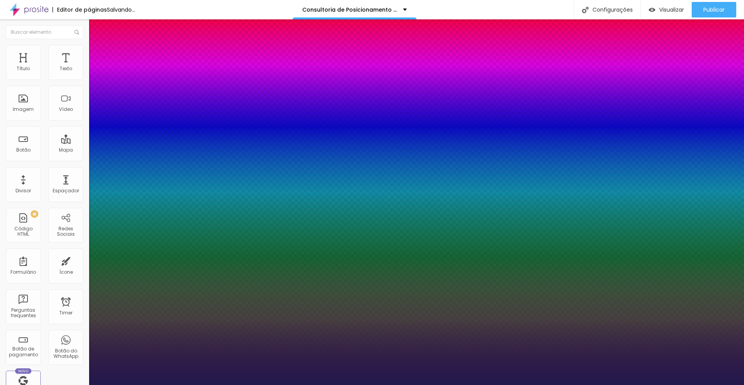
type input "17"
type input "1"
type input "18"
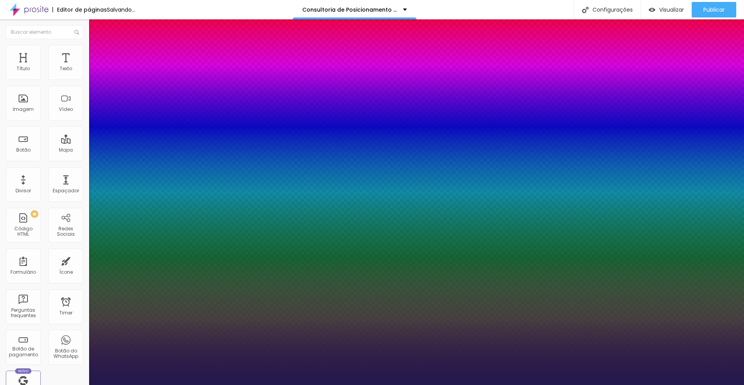
type input "1"
type input "19"
type input "1"
type input "20"
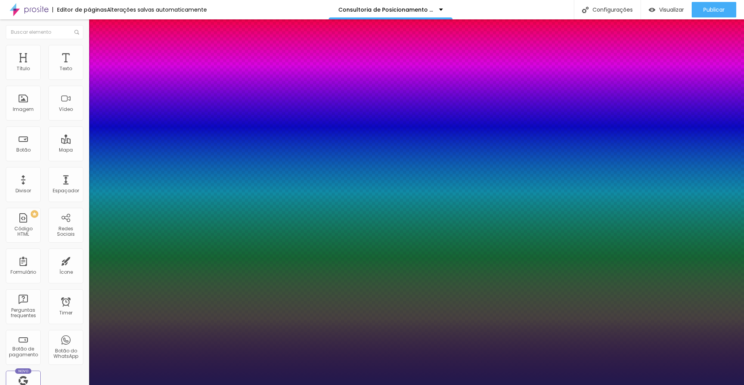
type input "20"
type input "1"
type input "21"
type input "1"
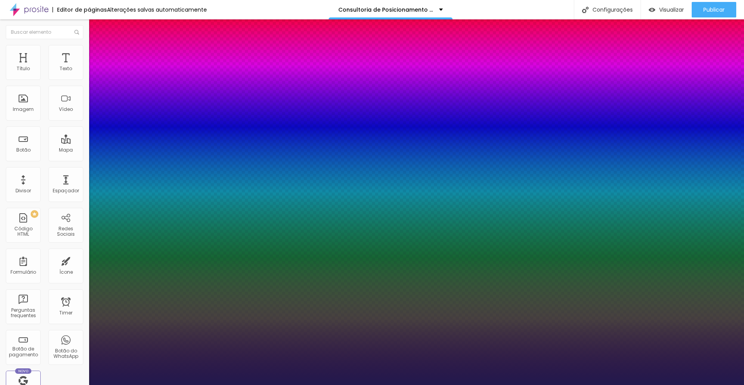
type input "22"
type input "1"
type input "23"
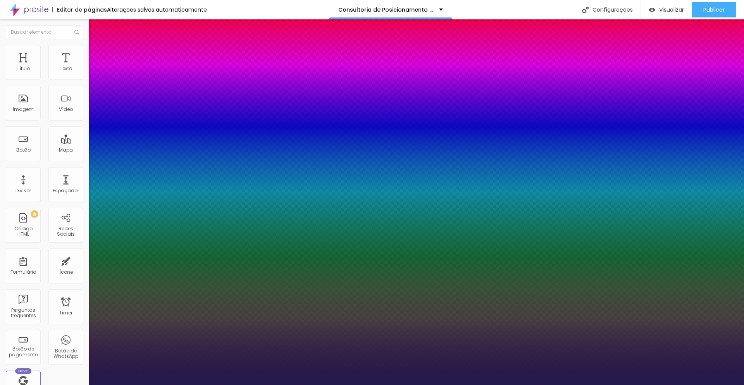
type input "1"
type input "24"
type input "1"
type input "25"
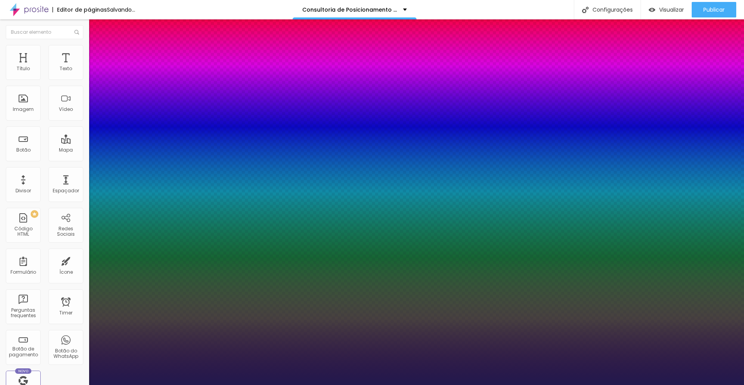
type input "25"
type input "1"
type input "26"
type input "1"
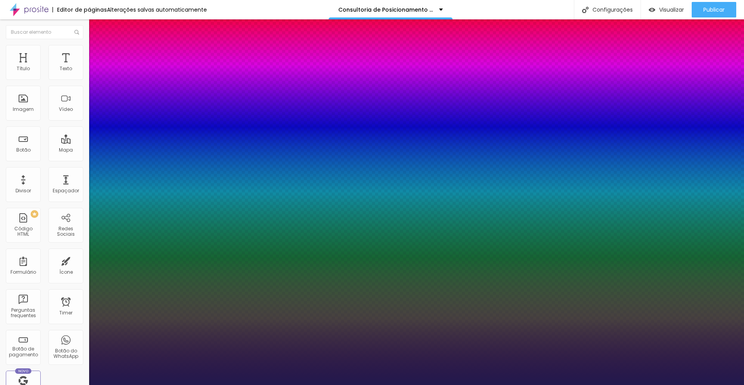
type input "25"
type input "1"
drag, startPoint x: 105, startPoint y: 220, endPoint x: 110, endPoint y: 220, distance: 5.0
type input "25"
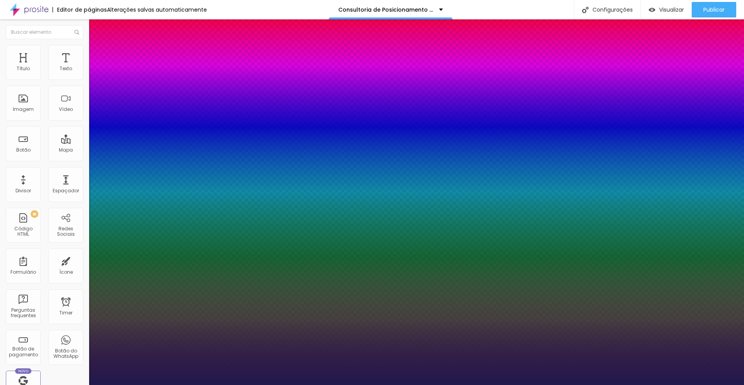
type input "1"
click at [360, 384] on div at bounding box center [372, 385] width 744 height 0
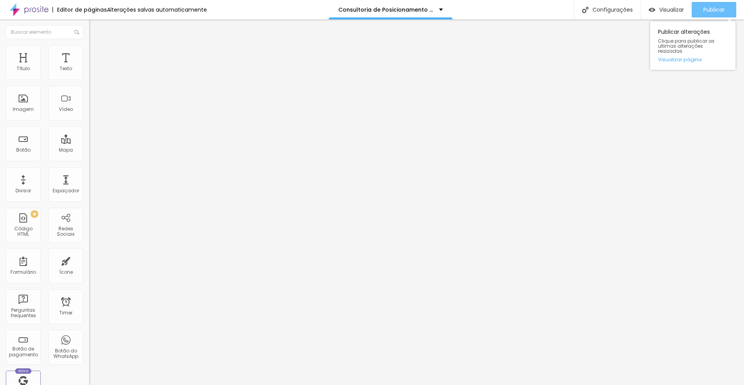
click at [707, 10] on span "Publicar" at bounding box center [713, 10] width 21 height 6
